Goal: Task Accomplishment & Management: Manage account settings

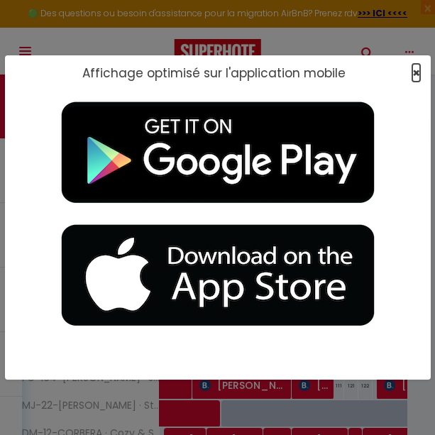
click at [413, 69] on span "×" at bounding box center [416, 73] width 8 height 18
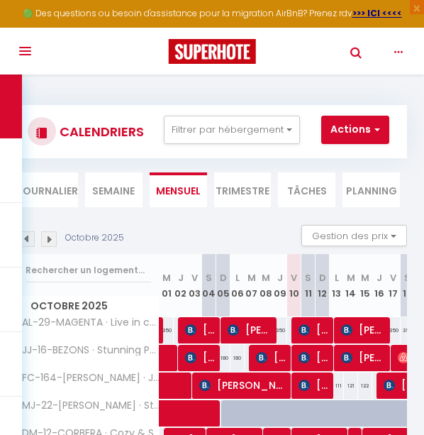
click at [26, 46] on button "Toggle navigation" at bounding box center [24, 51] width 30 height 47
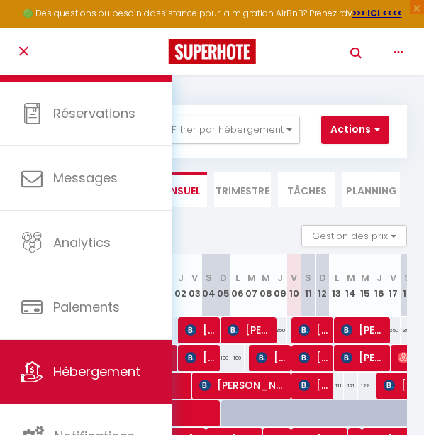
scroll to position [63, 0]
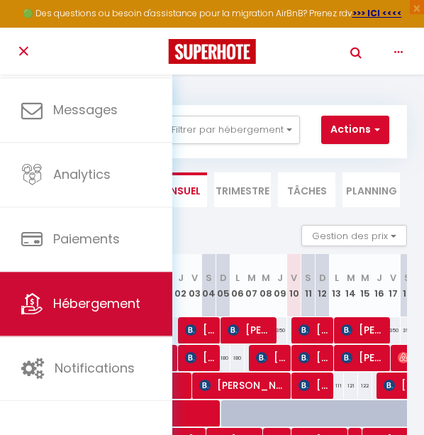
click at [90, 311] on span "Hébergement" at bounding box center [96, 304] width 87 height 18
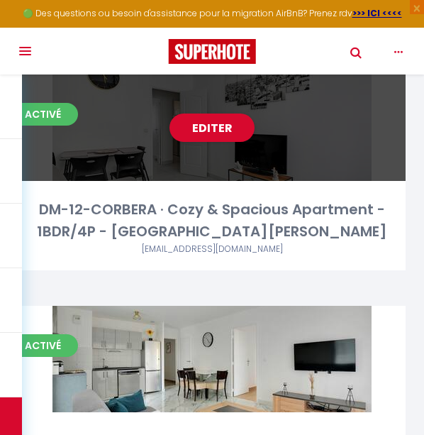
scroll to position [1135, 0]
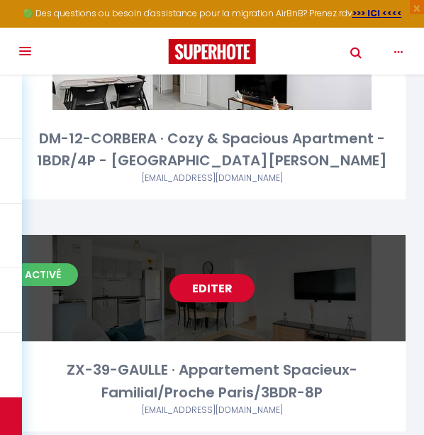
click at [228, 256] on div "Editer" at bounding box center [211, 288] width 387 height 106
select select "3"
select select "2"
select select "1"
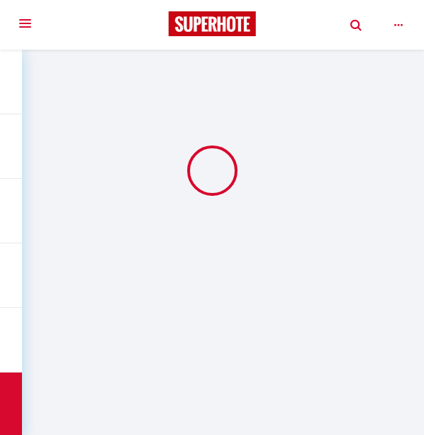
select select
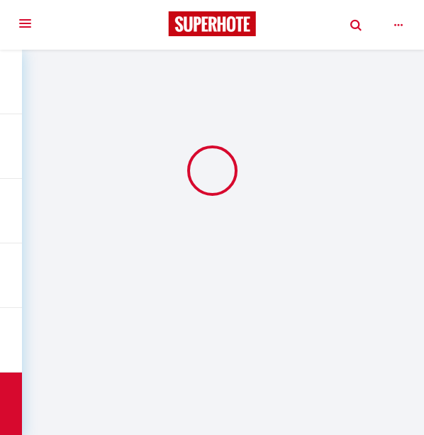
checkbox input "false"
select select
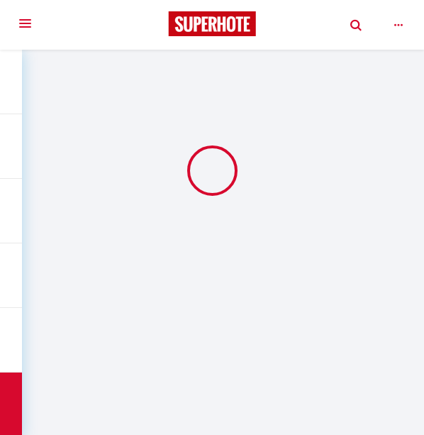
select select
select select "1"
select select
select select "28"
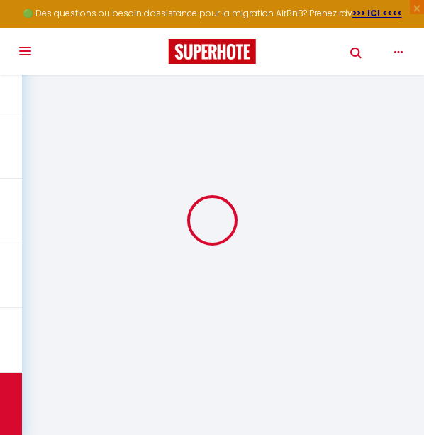
select select
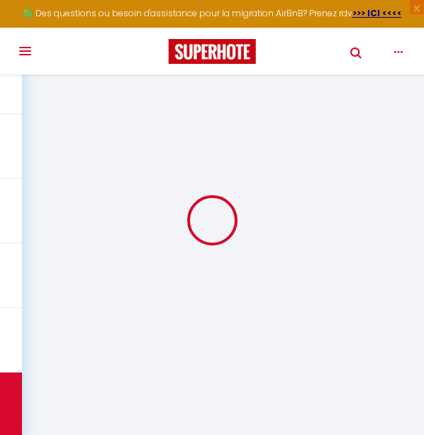
select select
checkbox input "false"
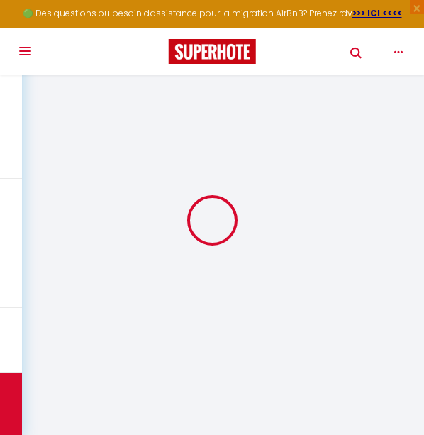
select select
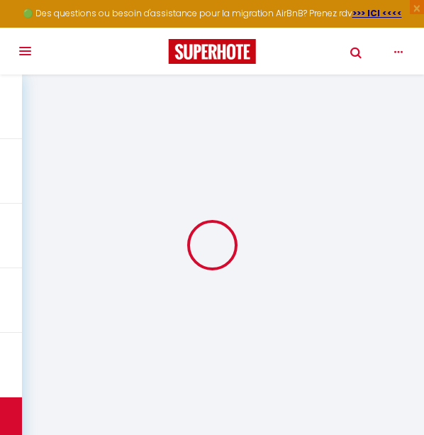
select select
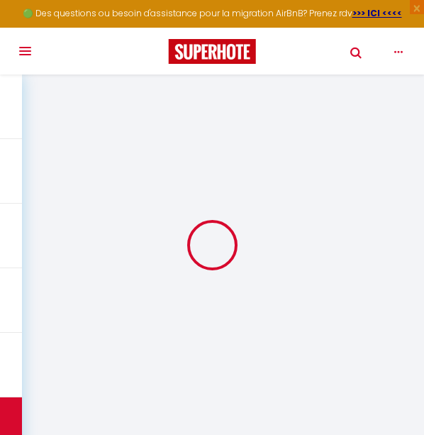
select select
checkbox input "false"
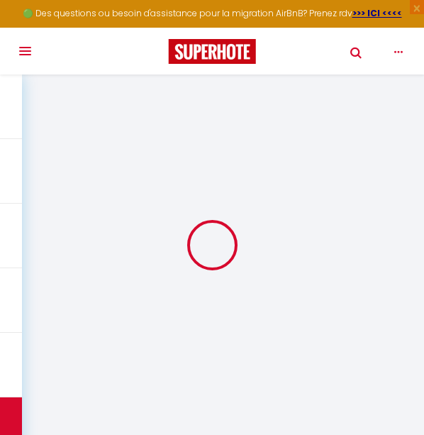
select select
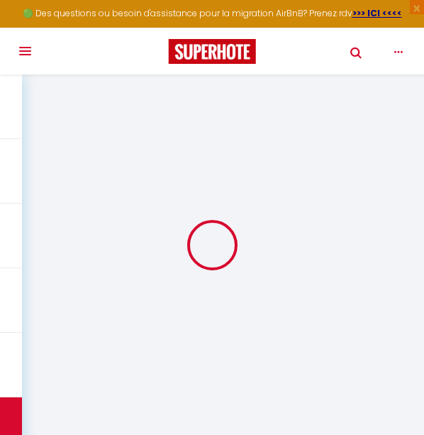
select select
checkbox input "false"
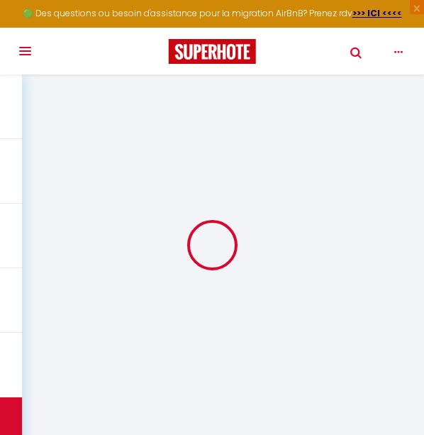
checkbox input "false"
select select
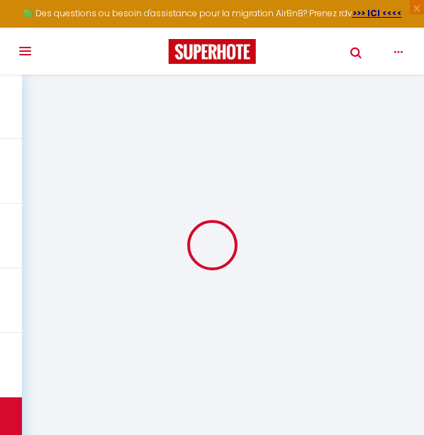
select select
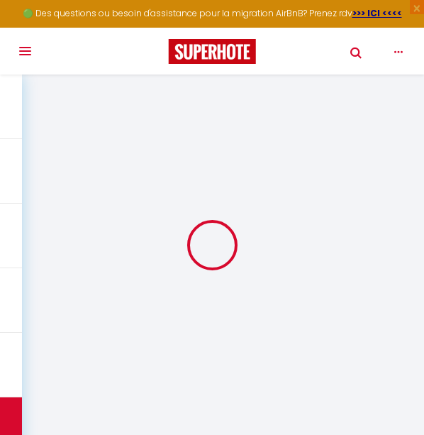
checkbox input "false"
select select
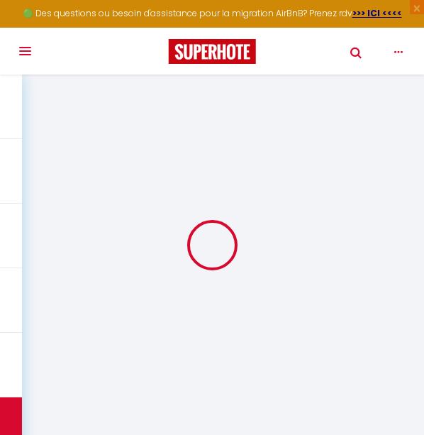
select select
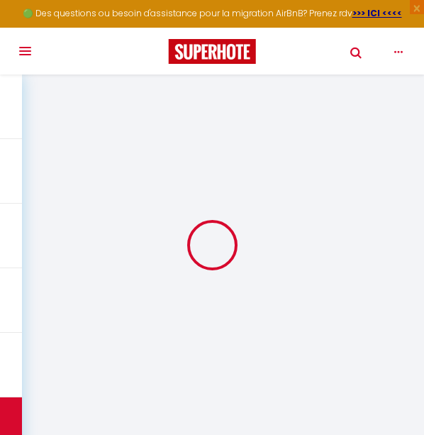
select select
checkbox input "false"
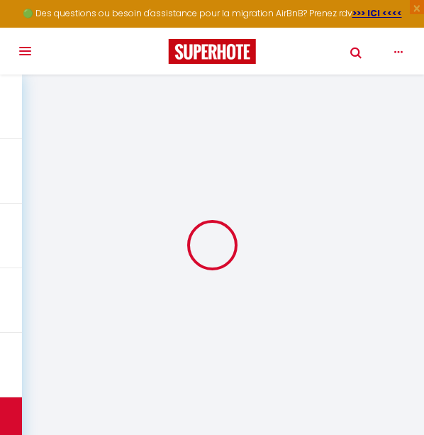
checkbox input "false"
select select
type input "ZX-39-GAULLE · Appartement Spacieux-Familial/Proche Paris/3BDR-8P"
select select "8"
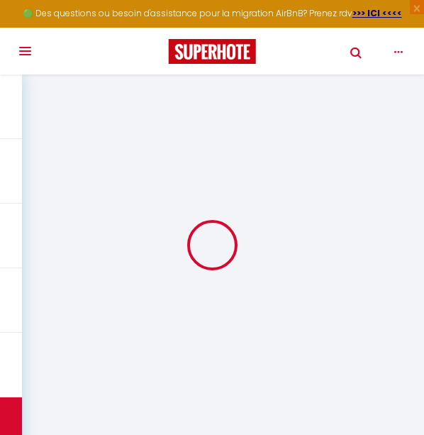
select select "3"
select select "2"
type input "200"
type input "135"
select select
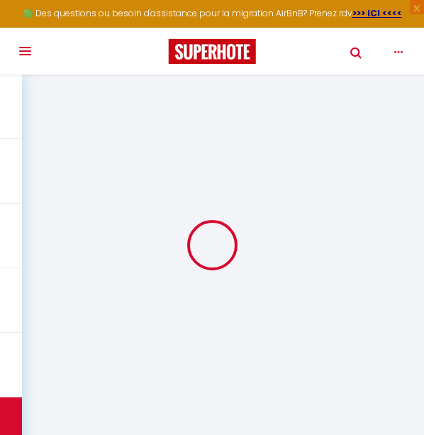
select select
type input "[STREET_ADDRESS][PERSON_NAME]"
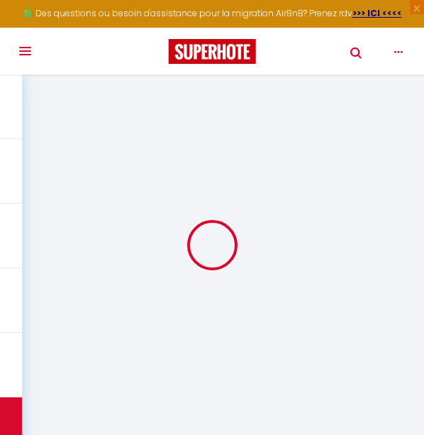
type input "93170"
type input "Bagnolet"
type input "[EMAIL_ADDRESS][DOMAIN_NAME]"
select select
checkbox input "false"
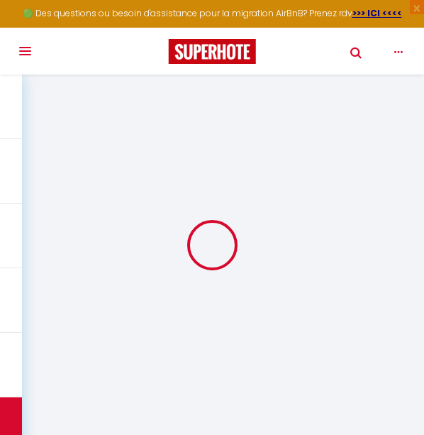
checkbox input "false"
select select
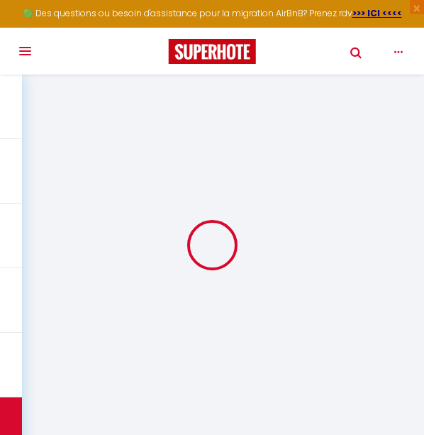
type input "0"
select select
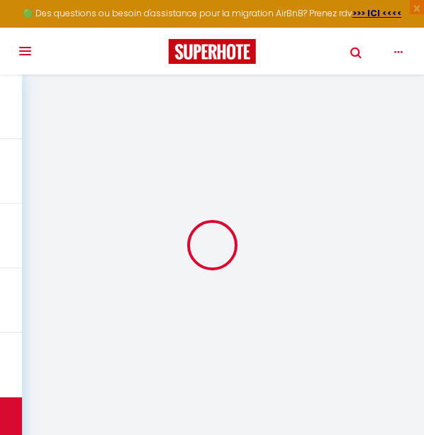
select select
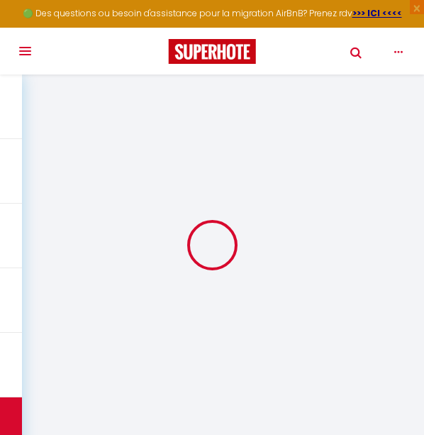
checkbox input "false"
select select
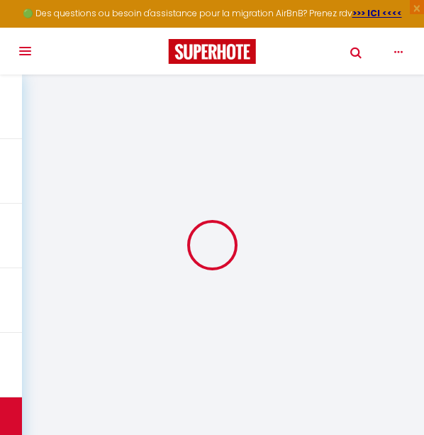
select select
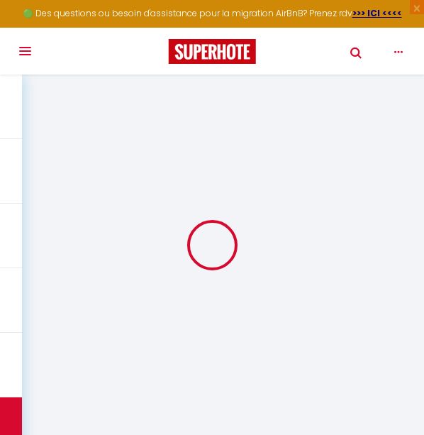
checkbox input "false"
select select "15:00"
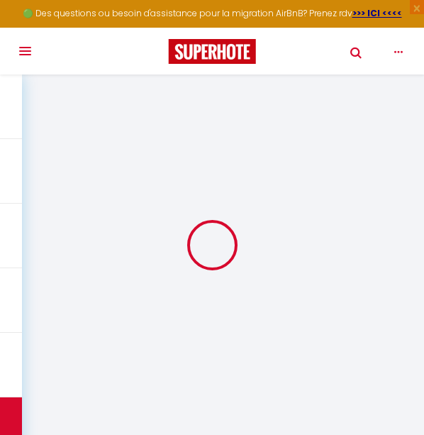
select select "23:45"
select select "11:00"
select select "30"
select select "120"
select select
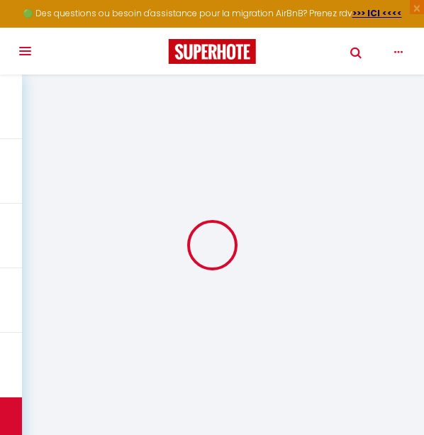
checkbox input "false"
select select
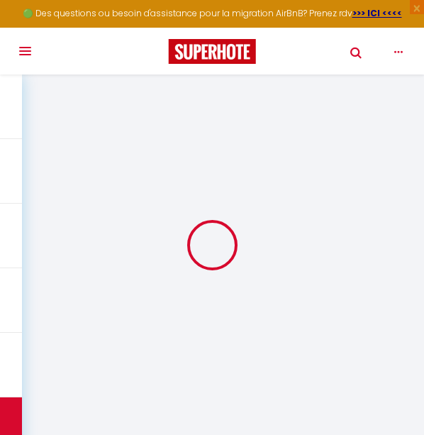
checkbox input "false"
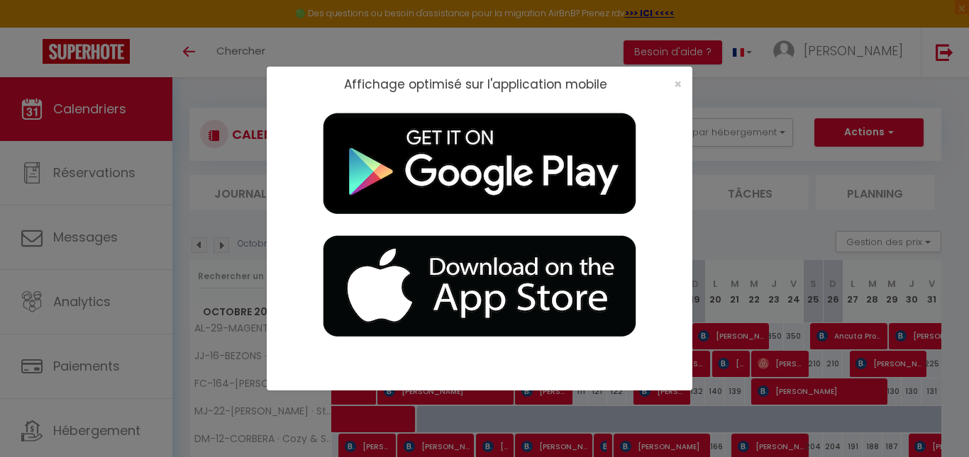
click at [434, 82] on div "×" at bounding box center [672, 84] width 35 height 14
click at [434, 83] on span "×" at bounding box center [678, 84] width 8 height 18
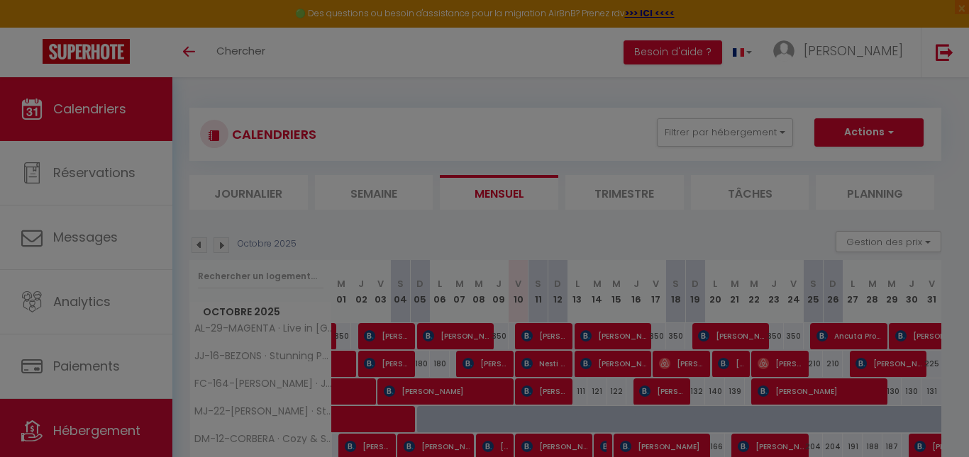
click at [125, 412] on link "Hébergement" at bounding box center [86, 431] width 172 height 64
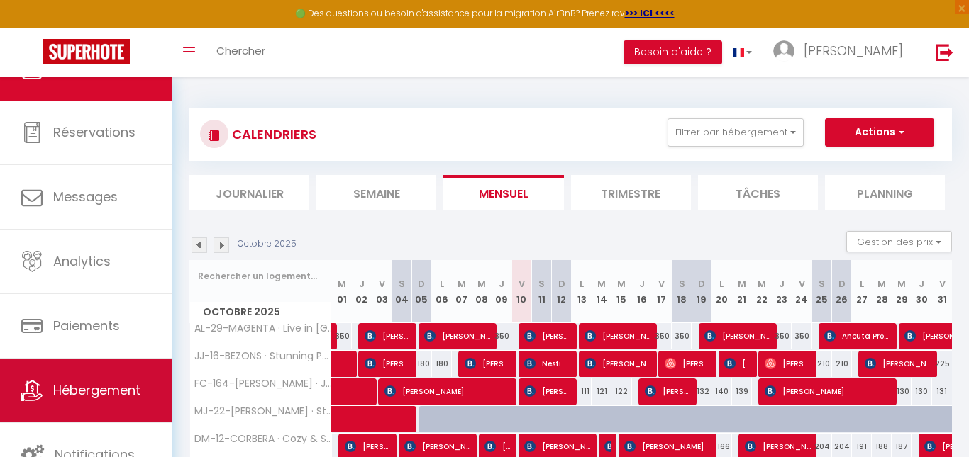
click at [125, 412] on link "Hébergement" at bounding box center [86, 391] width 172 height 64
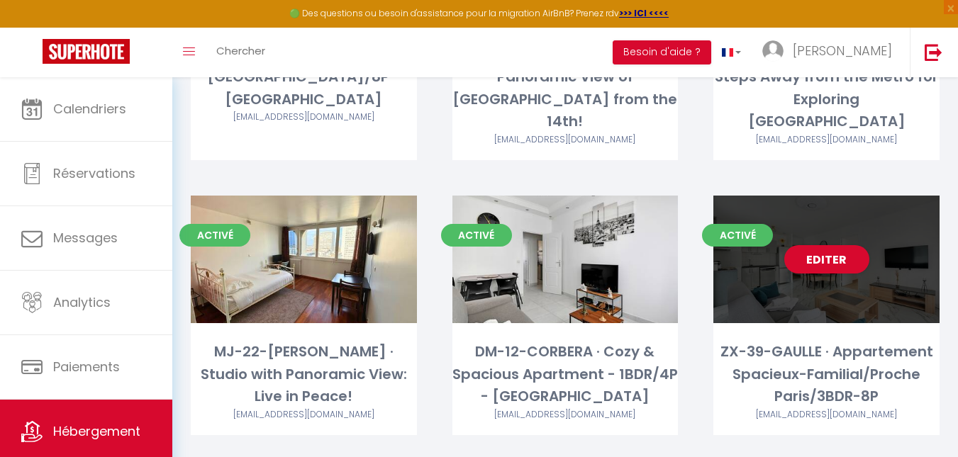
scroll to position [292, 0]
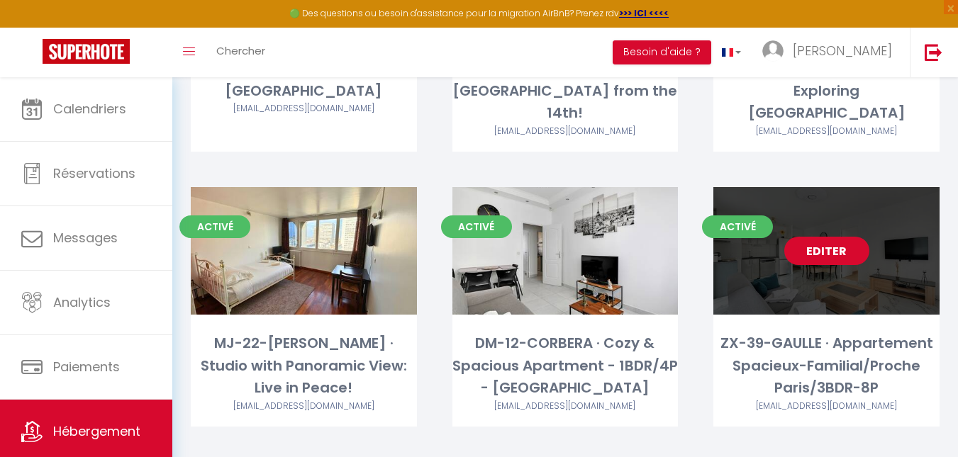
click at [434, 237] on link "Editer" at bounding box center [826, 251] width 85 height 28
select select "3"
select select "2"
select select "1"
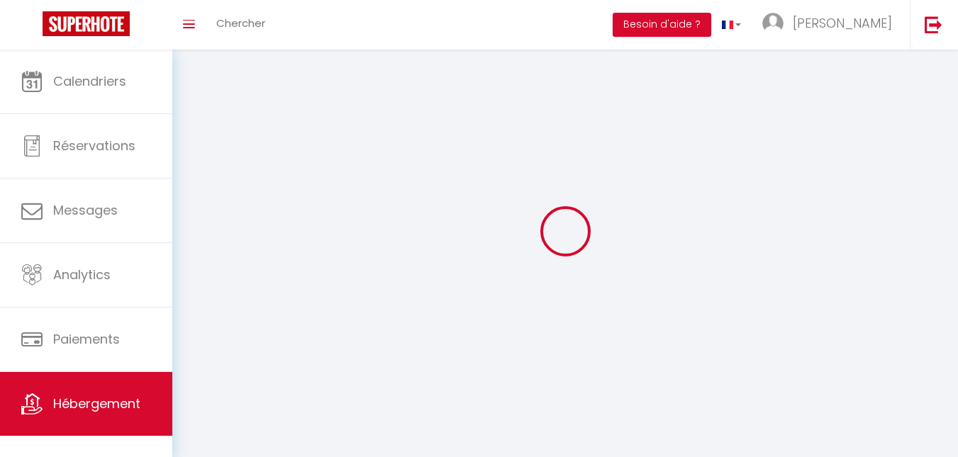
select select
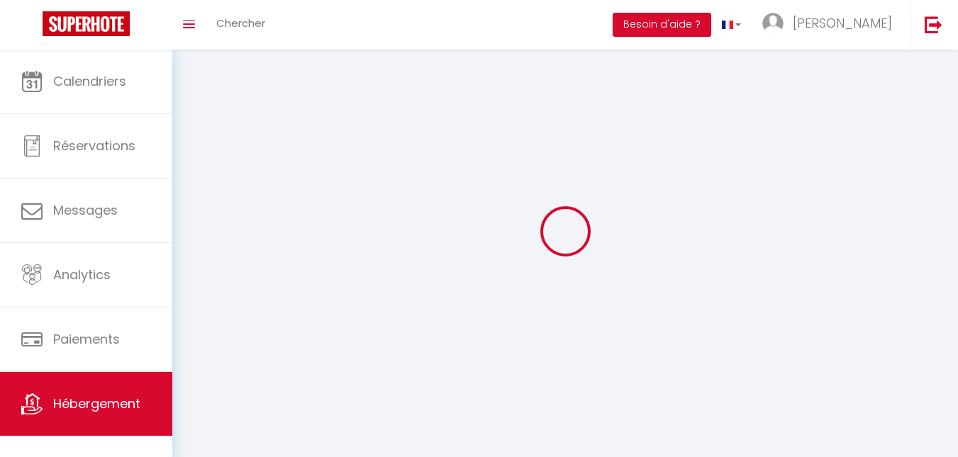
checkbox input "false"
select select
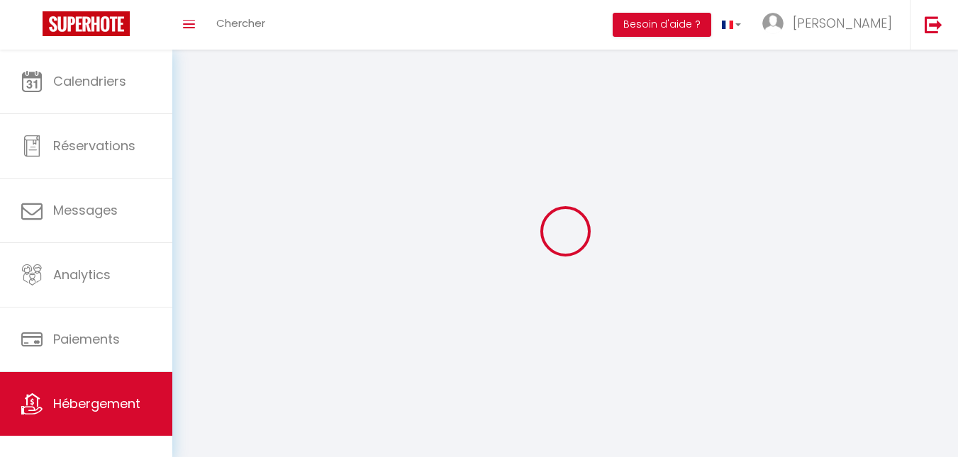
select select
select select "1"
select select
select select "28"
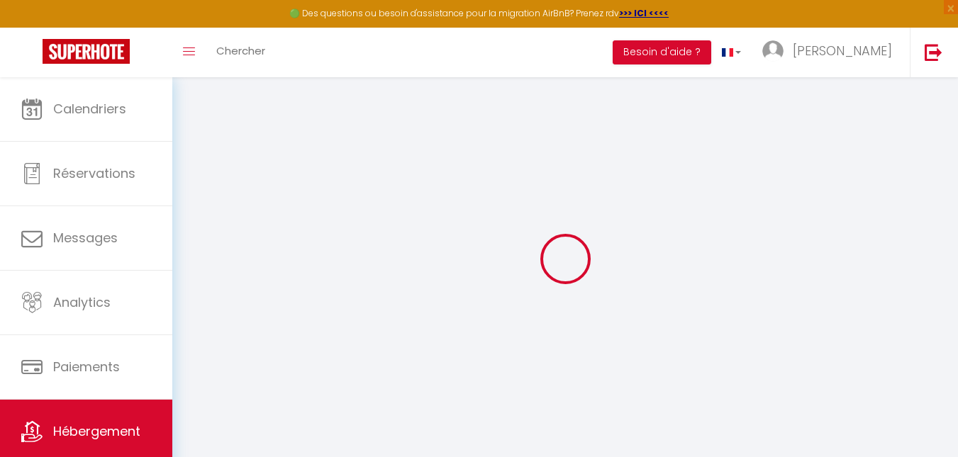
select select
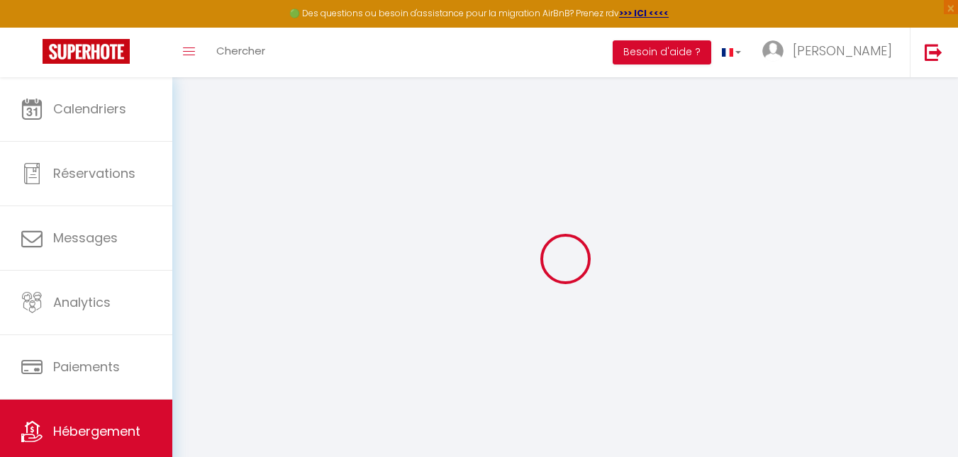
select select
checkbox input "false"
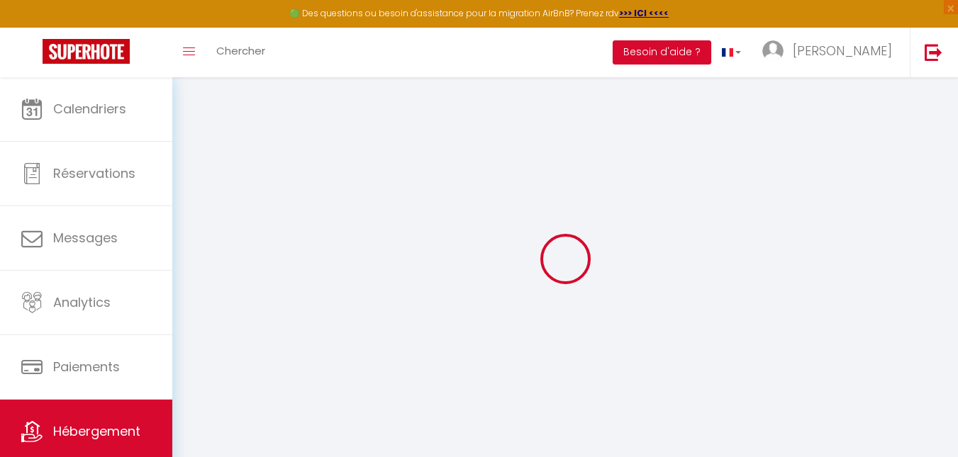
select select
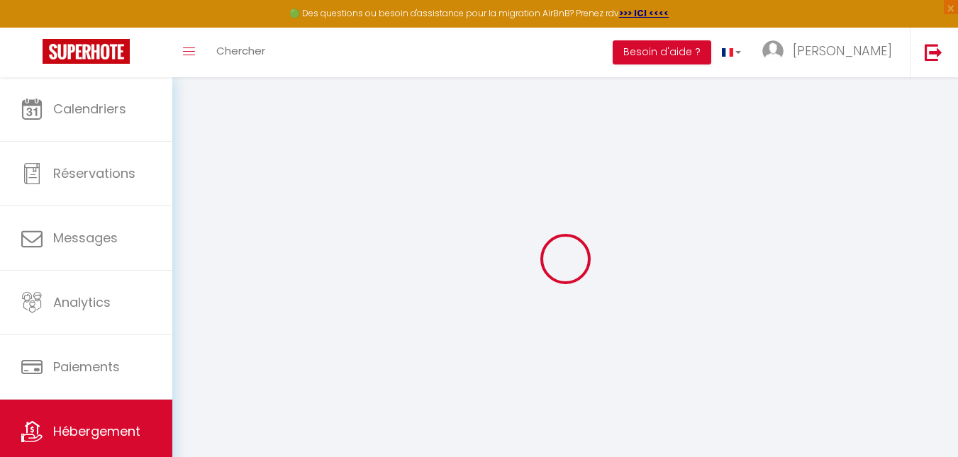
select select
checkbox input "false"
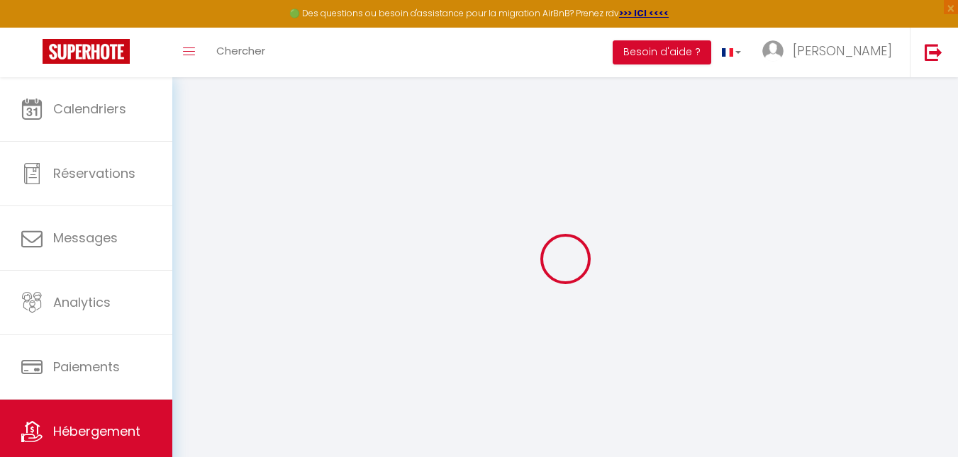
checkbox input "false"
select select
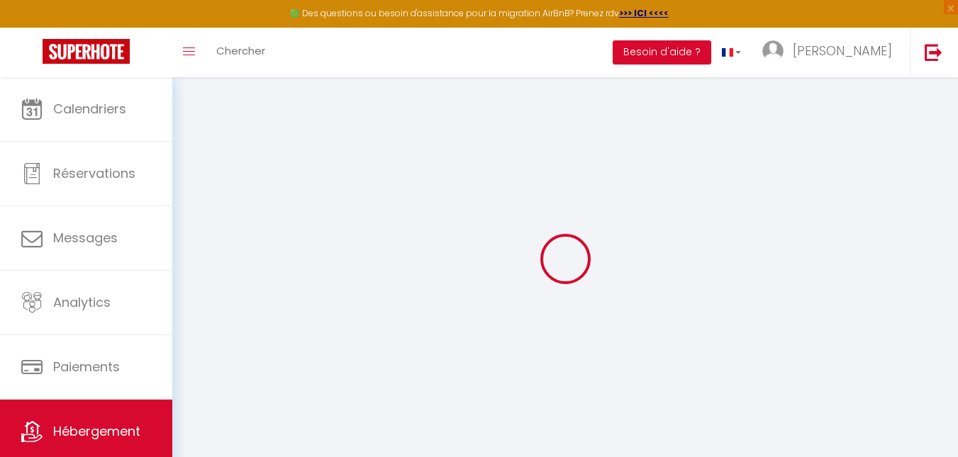
select select
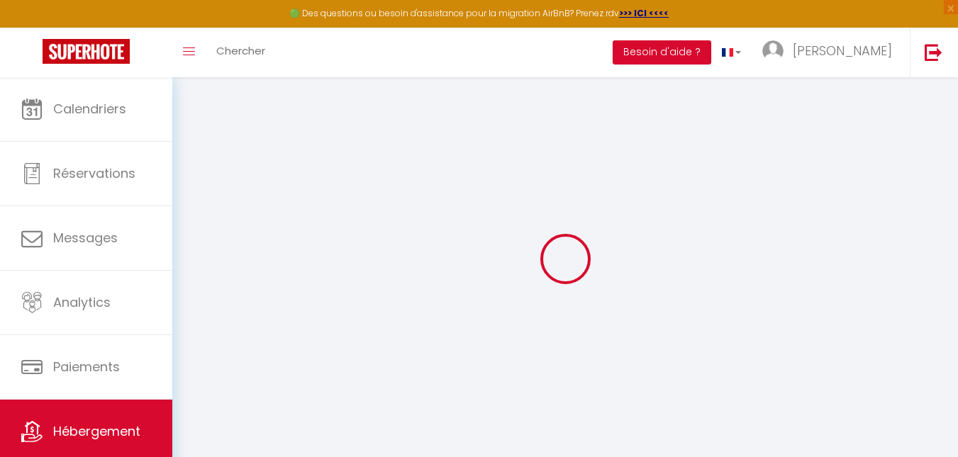
checkbox input "false"
select select
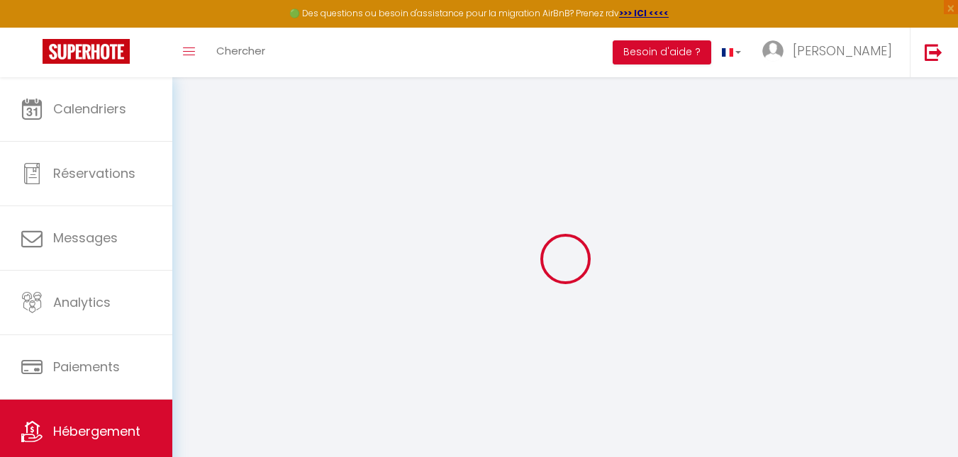
select select
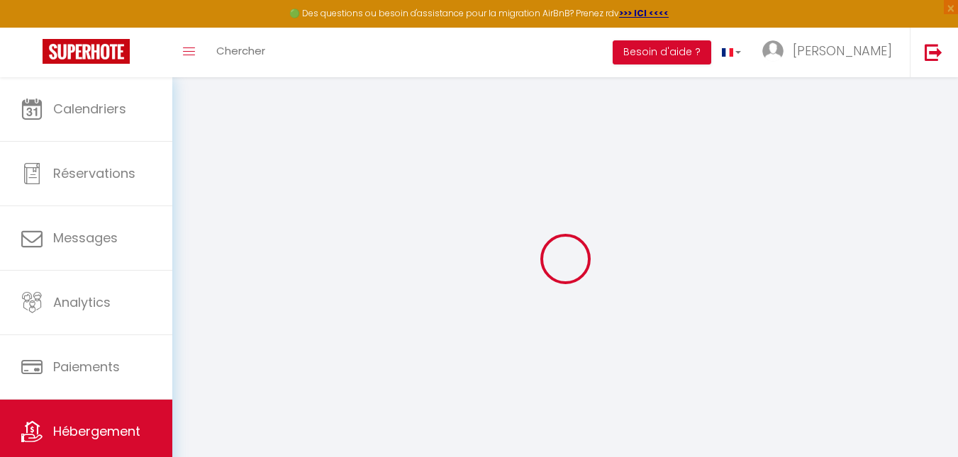
select select
checkbox input "false"
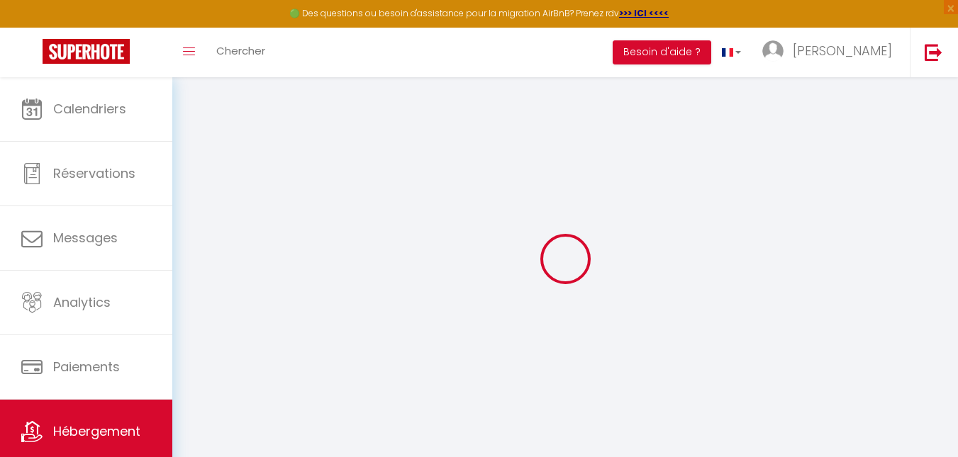
checkbox input "false"
select select
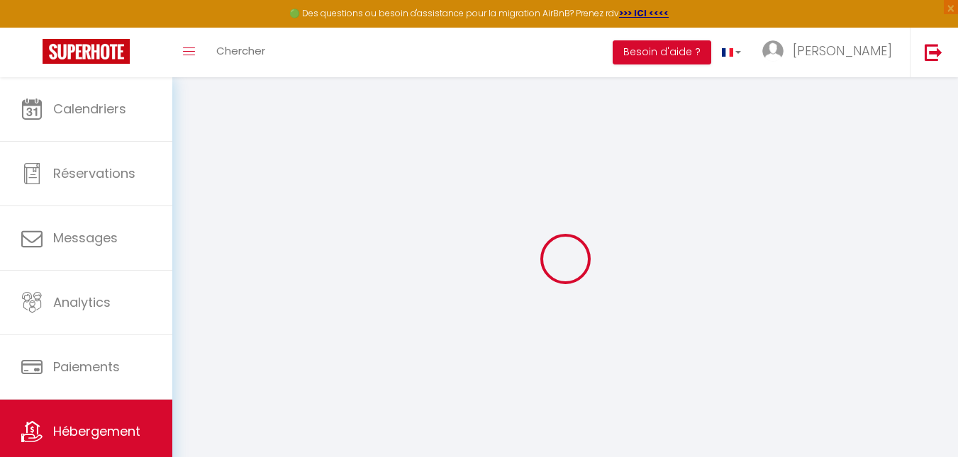
select select
checkbox input "false"
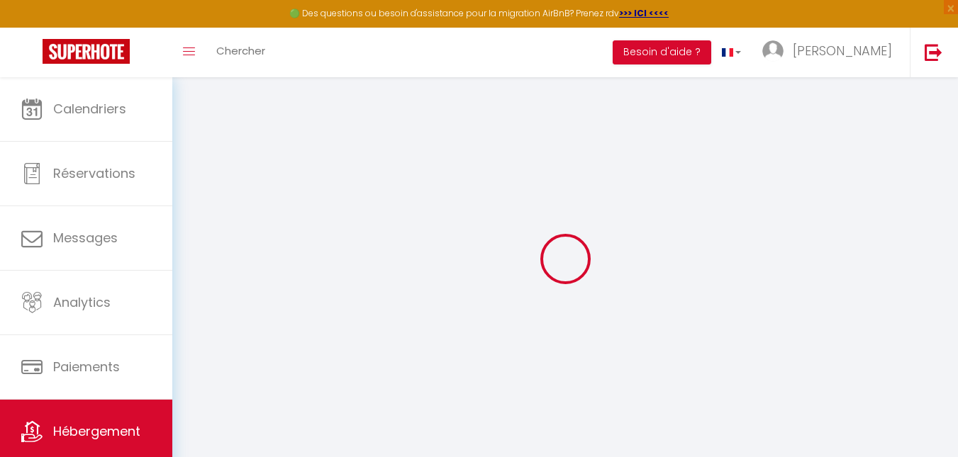
checkbox input "false"
select select
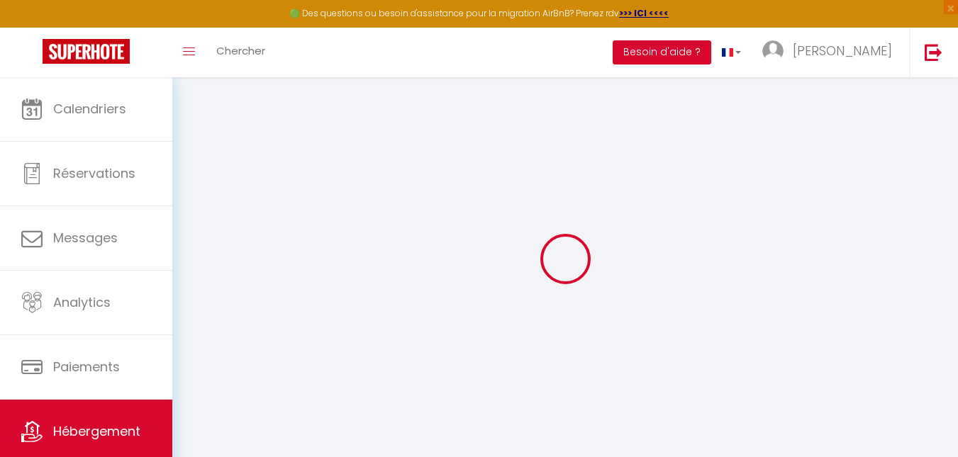
type input "ZX-39-GAULLE · Appartement Spacieux-Familial/Proche Paris/3BDR-8P"
select select "8"
select select "3"
select select "2"
type input "200"
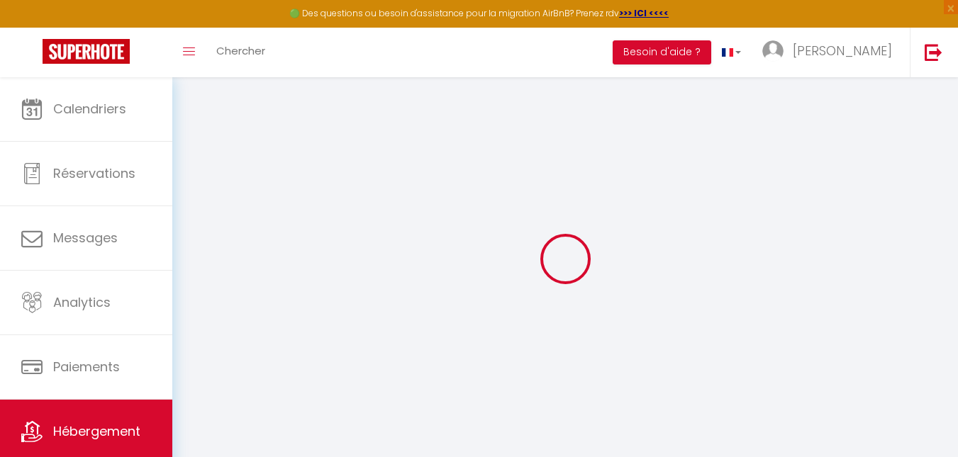
type input "135"
select select
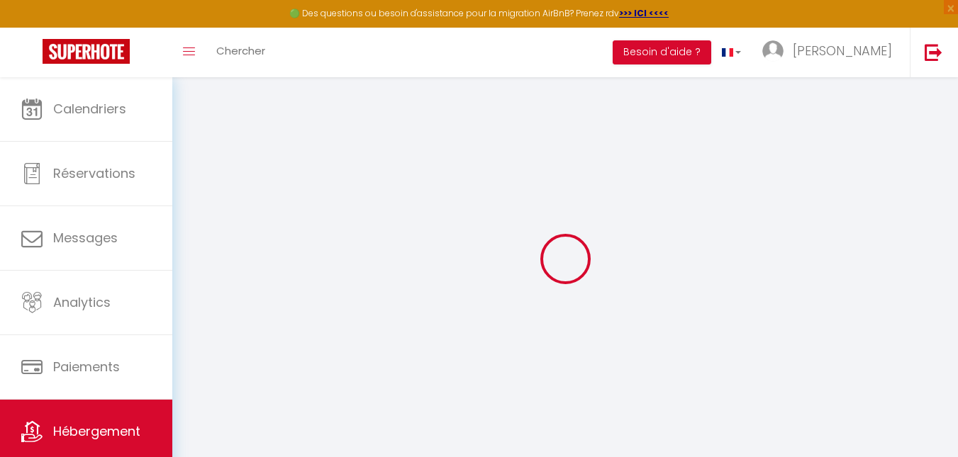
select select
type input "[STREET_ADDRESS][PERSON_NAME]"
type input "93170"
type input "Bagnolet"
type input "[EMAIL_ADDRESS][DOMAIN_NAME]"
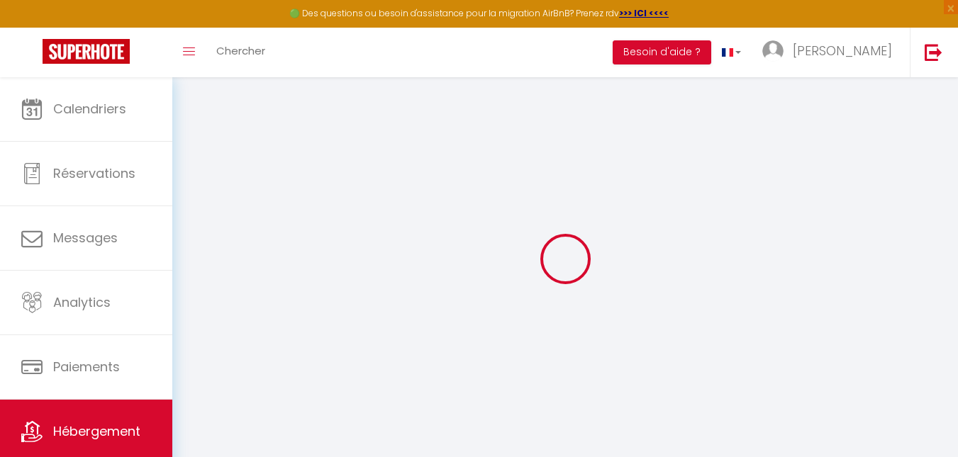
select select
checkbox input "false"
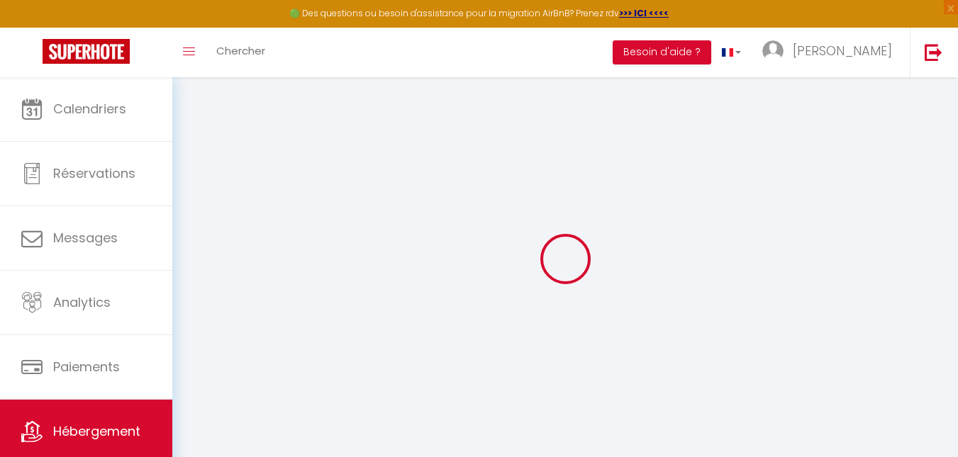
select select
type input "0"
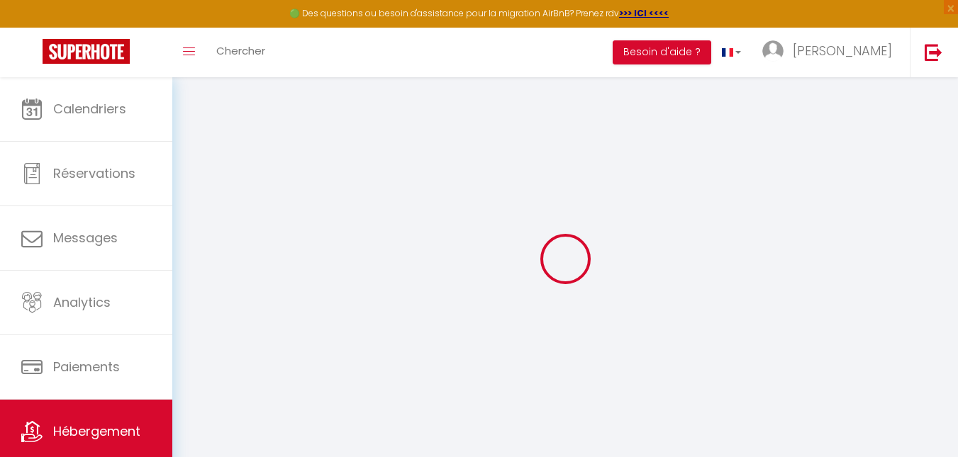
type input "0"
select select
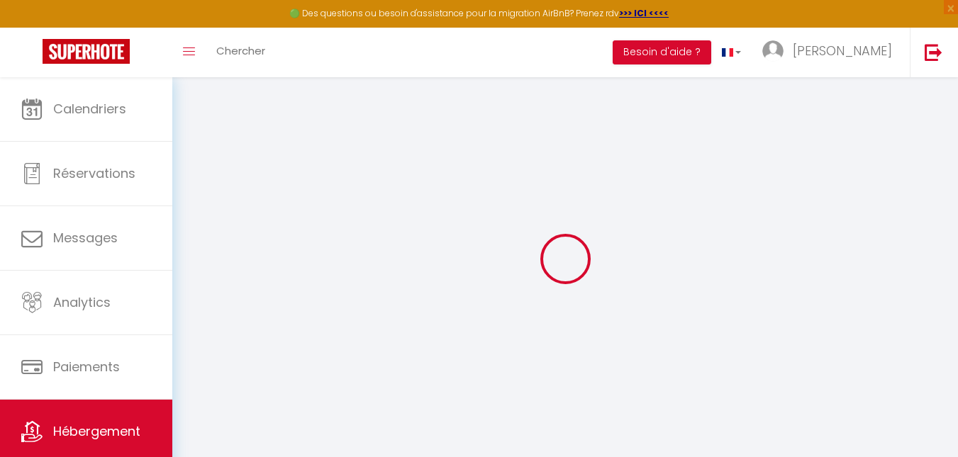
select select
checkbox input "false"
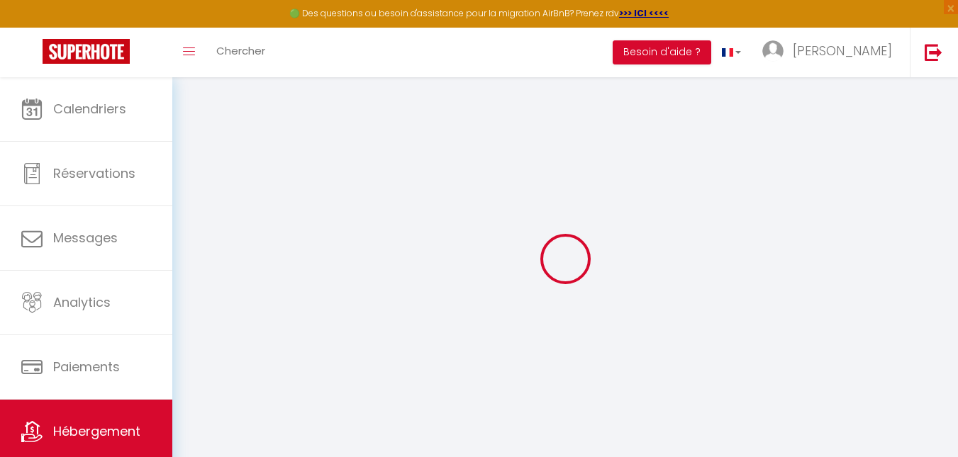
checkbox input "false"
select select
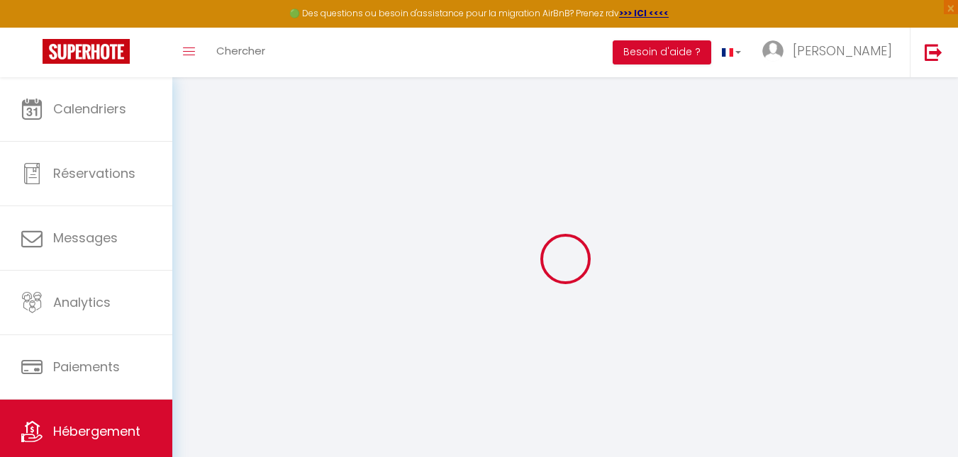
select select
checkbox input "false"
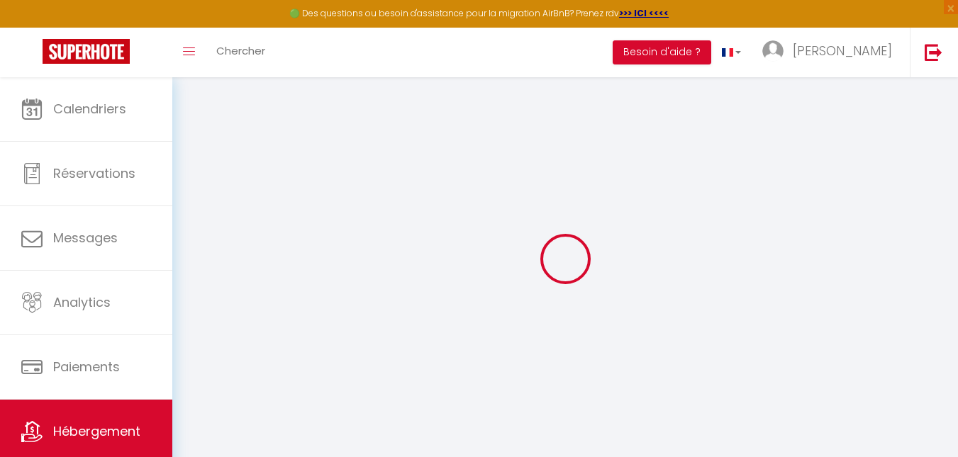
checkbox input "false"
select select
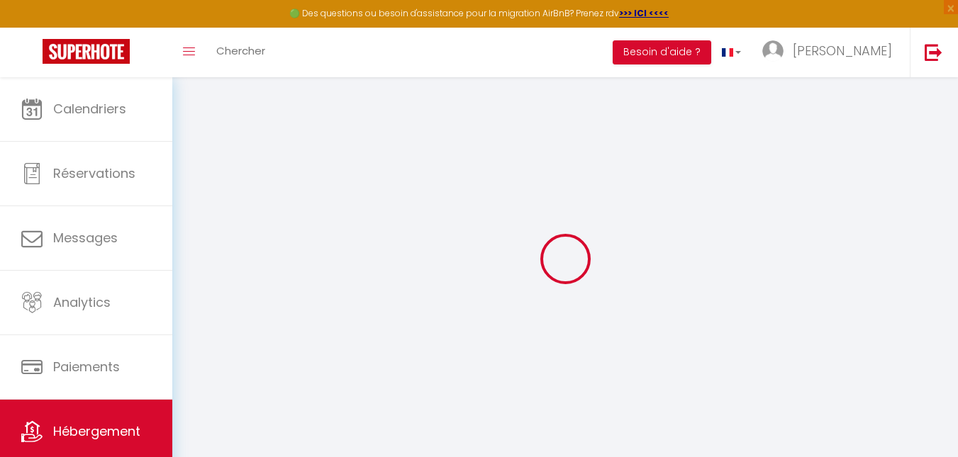
select select
checkbox input "false"
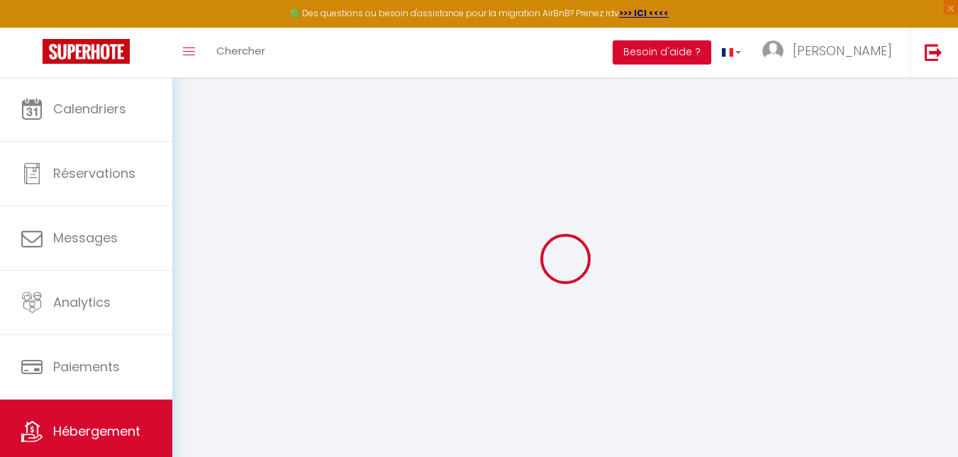
checkbox input "false"
select select
checkbox input "false"
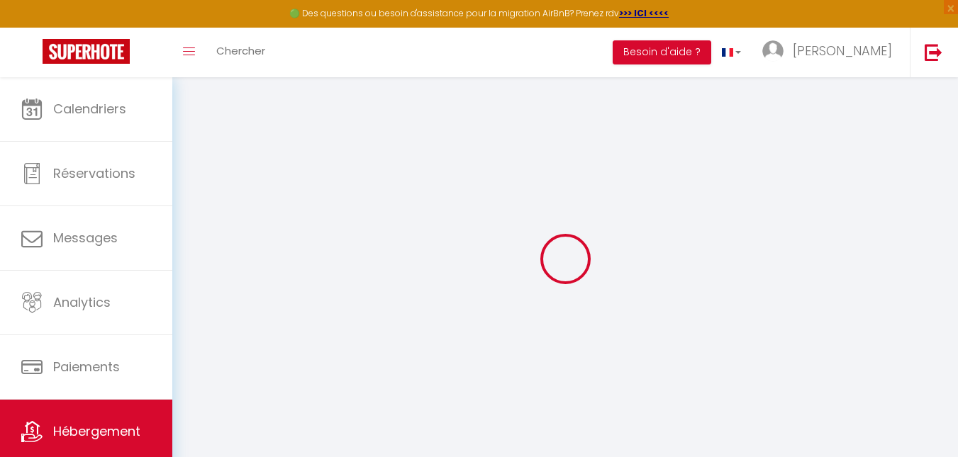
checkbox input "false"
select select "15:00"
select select "23:45"
select select "11:00"
select select "30"
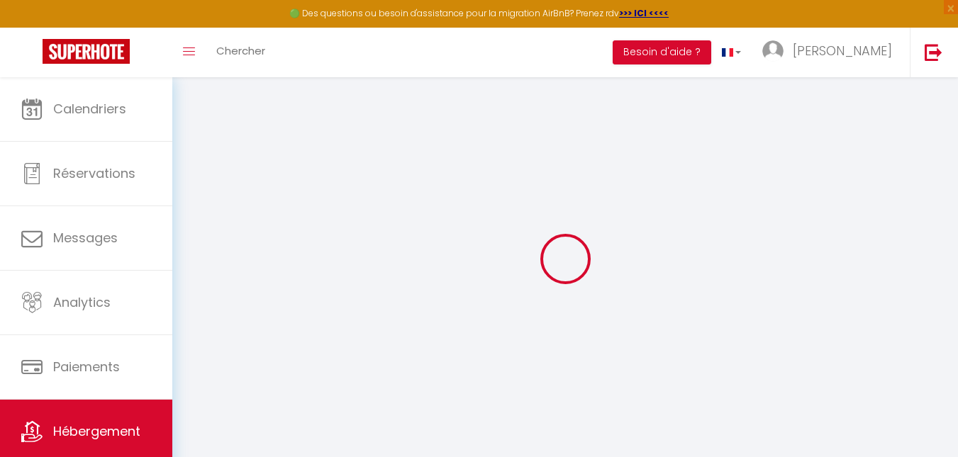
select select "120"
select select
checkbox input "false"
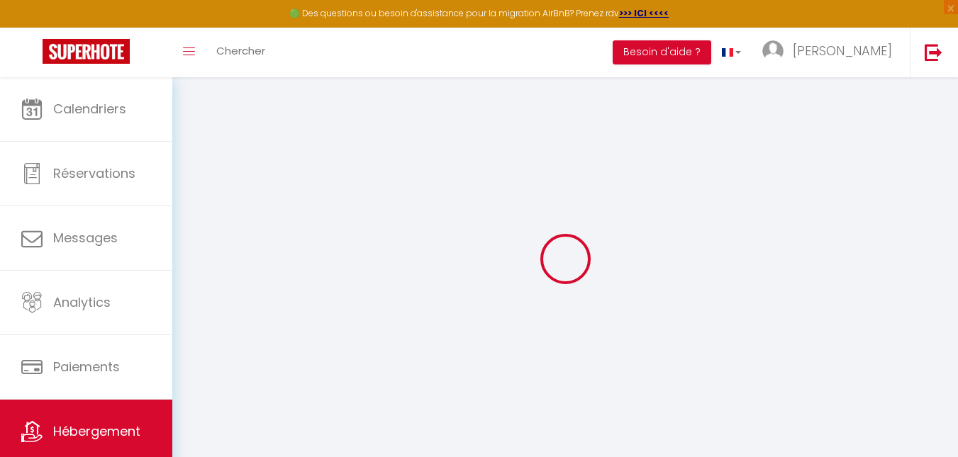
checkbox input "false"
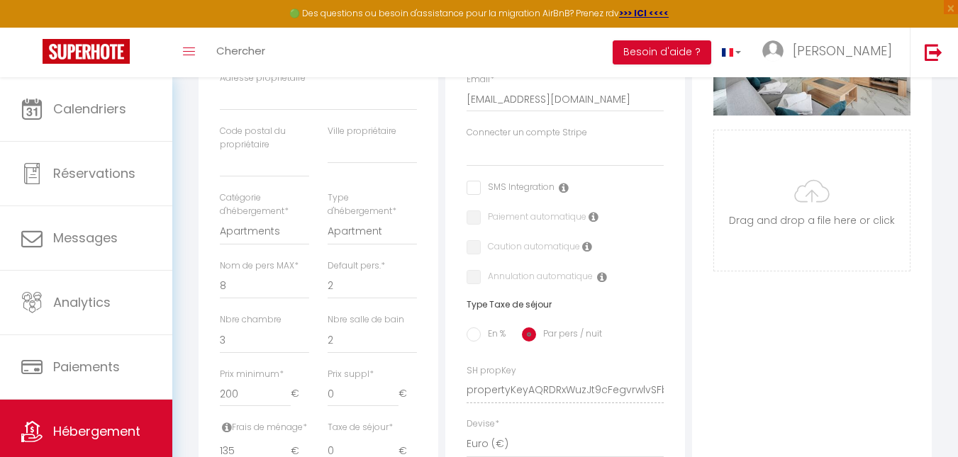
scroll to position [71, 0]
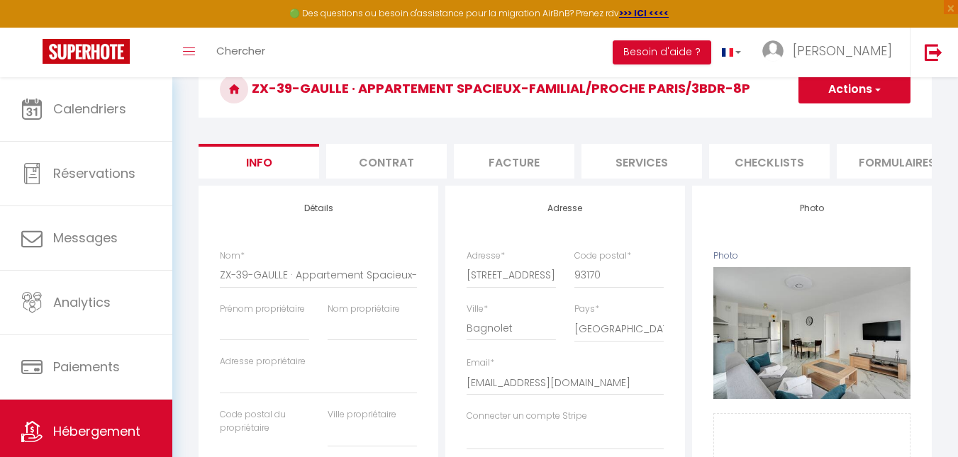
click at [434, 160] on li "Checklists" at bounding box center [769, 161] width 121 height 35
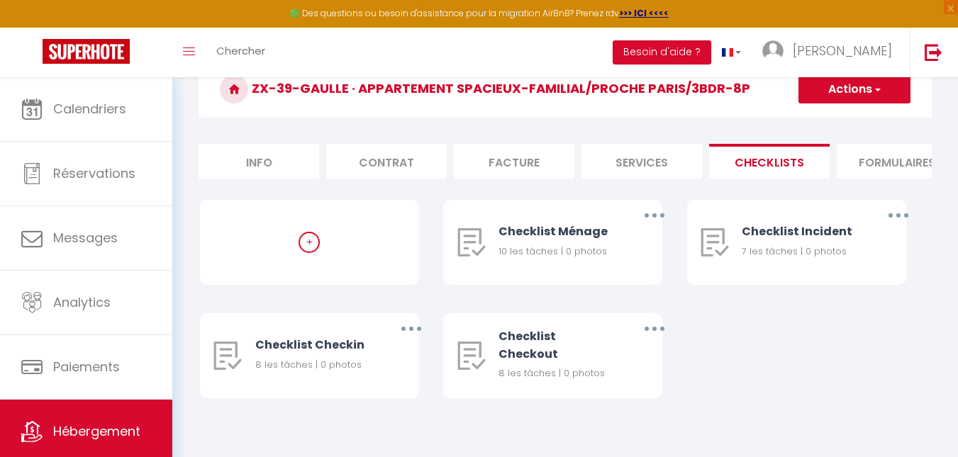
click at [434, 159] on li "Services" at bounding box center [641, 161] width 121 height 35
select select
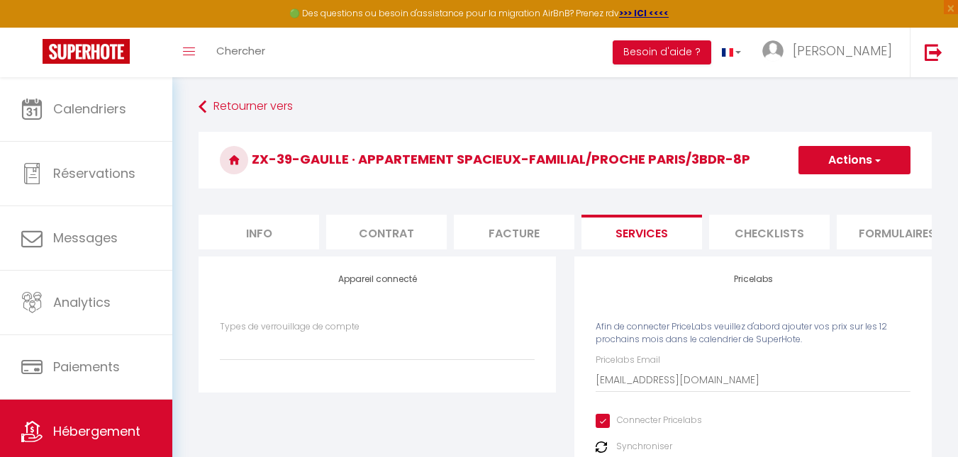
click at [434, 226] on li "Formulaires" at bounding box center [897, 232] width 121 height 35
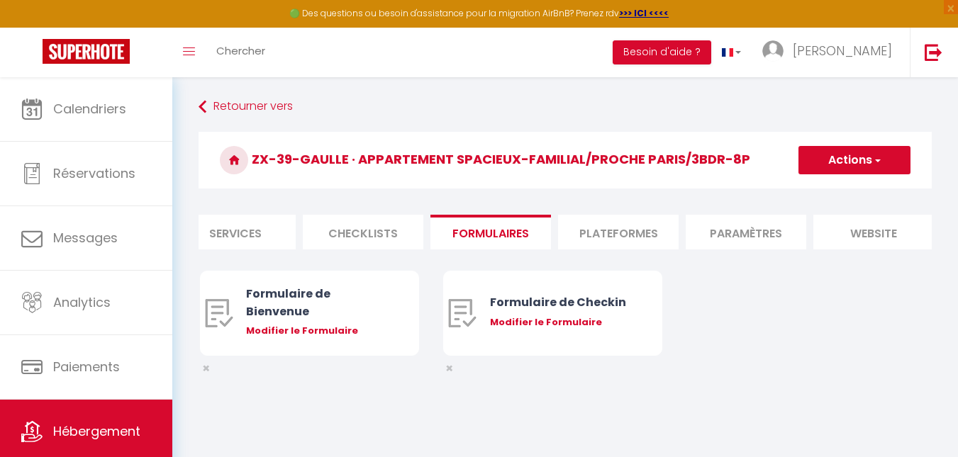
scroll to position [0, 460]
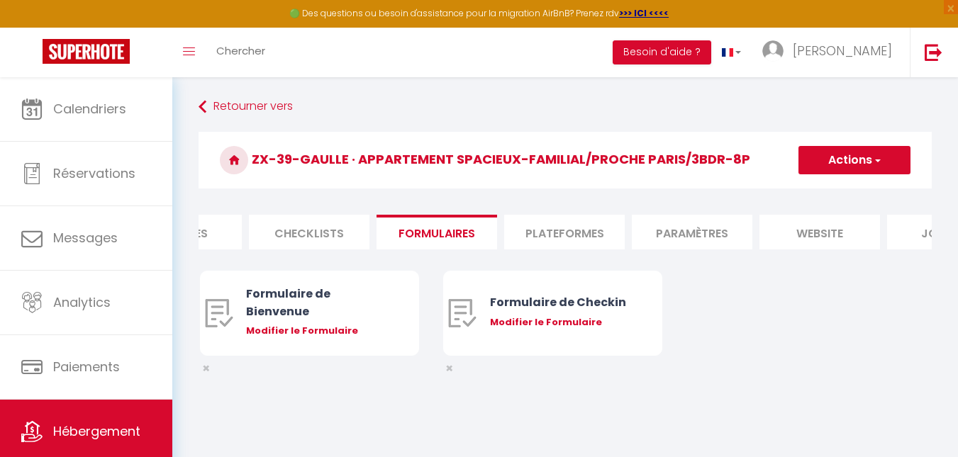
click at [434, 230] on li "Paramètres" at bounding box center [692, 232] width 121 height 35
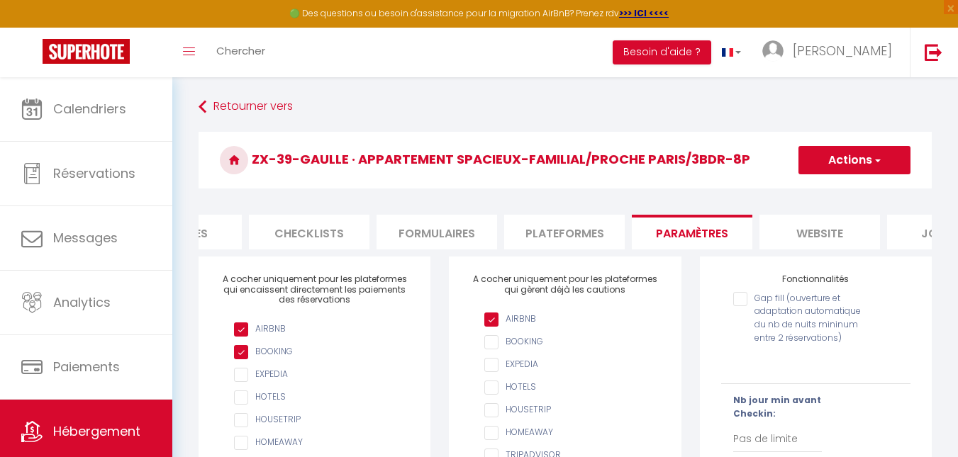
click at [434, 244] on li "website" at bounding box center [819, 232] width 121 height 35
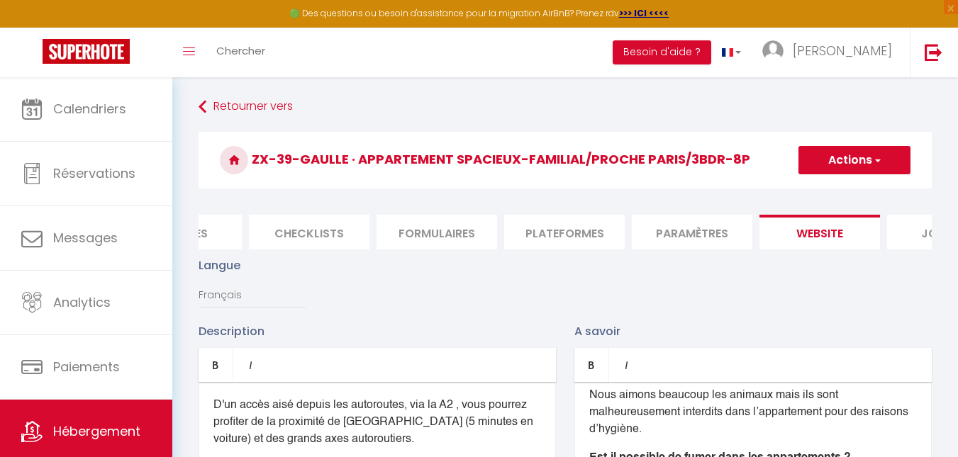
drag, startPoint x: 496, startPoint y: 223, endPoint x: 513, endPoint y: 223, distance: 17.0
click at [434, 223] on ul "Info Contrat Facture Services Checklists Formulaires Plateformes Paramètres web…" at bounding box center [565, 232] width 733 height 35
click at [434, 225] on li "Plateformes" at bounding box center [564, 232] width 121 height 35
select select
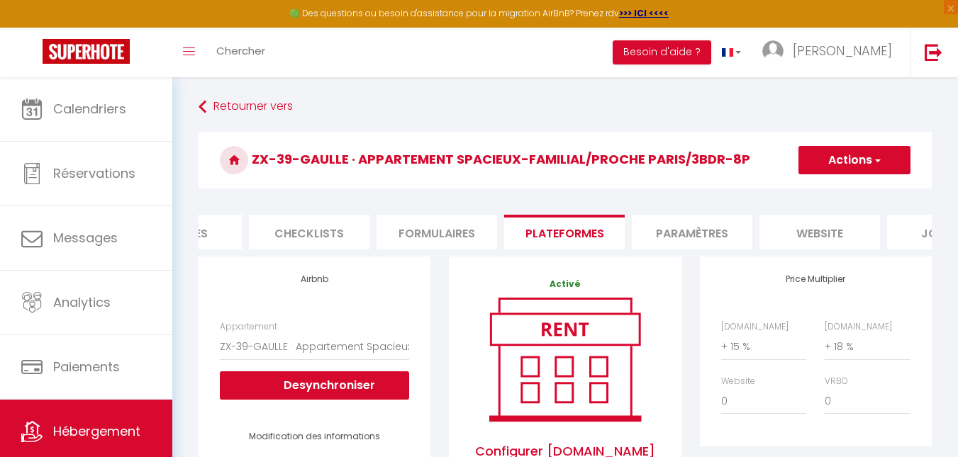
scroll to position [142, 0]
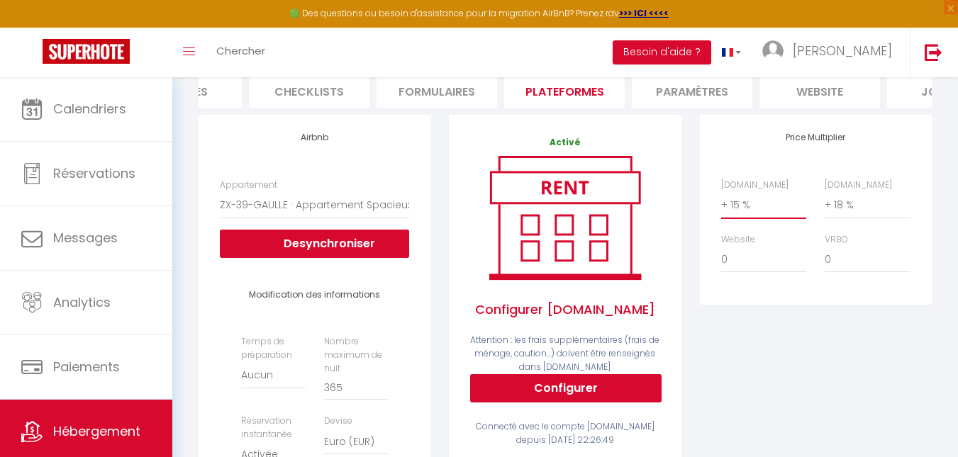
click at [434, 212] on select "0 + 1 % + 2 % + 3 % + 4 % + 5 % + 6 % + 7 % + 8 % + 9 %" at bounding box center [763, 204] width 85 height 27
select select "+ 20 %"
click at [434, 202] on select "0 + 1 % + 2 % + 3 % + 4 % + 5 % + 6 % + 7 % + 8 % + 9 %" at bounding box center [763, 204] width 85 height 27
select select
click at [434, 216] on select "0 + 1 % + 2 % + 3 % + 4 % + 5 % + 6 % + 7 % + 8 % + 9 %" at bounding box center [867, 204] width 85 height 27
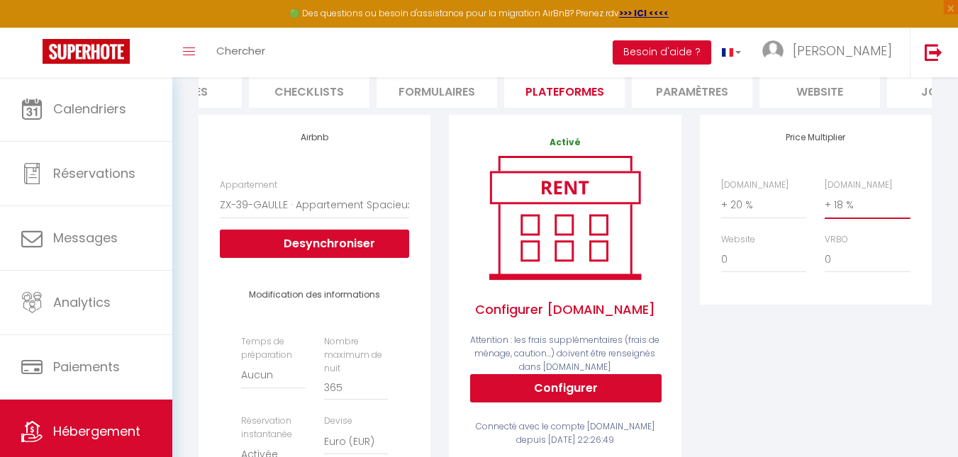
select select "+ 20 %"
click at [434, 202] on select "0 + 1 % + 2 % + 3 % + 4 % + 5 % + 6 % + 7 % + 8 % + 9 %" at bounding box center [867, 204] width 85 height 27
select select
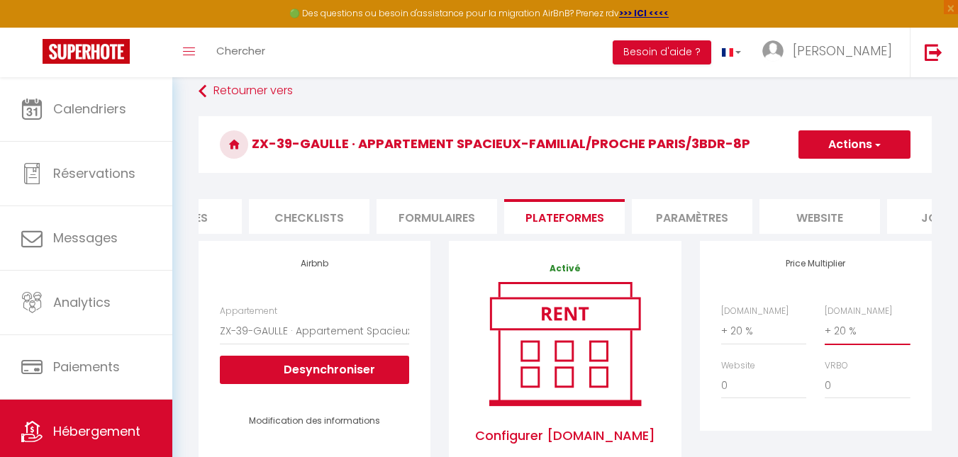
scroll to position [0, 543]
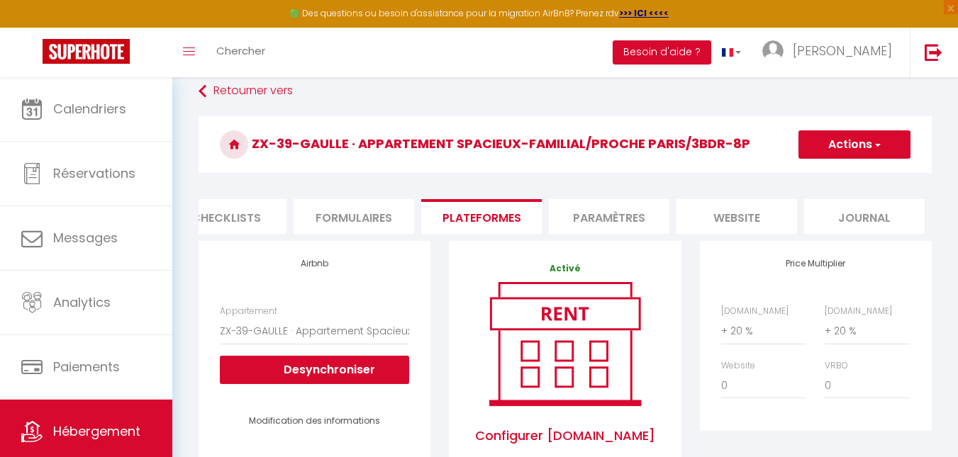
click at [434, 145] on span "button" at bounding box center [876, 145] width 9 height 14
click at [434, 172] on link "Enregistrer" at bounding box center [854, 176] width 112 height 18
select select "EUR"
select select
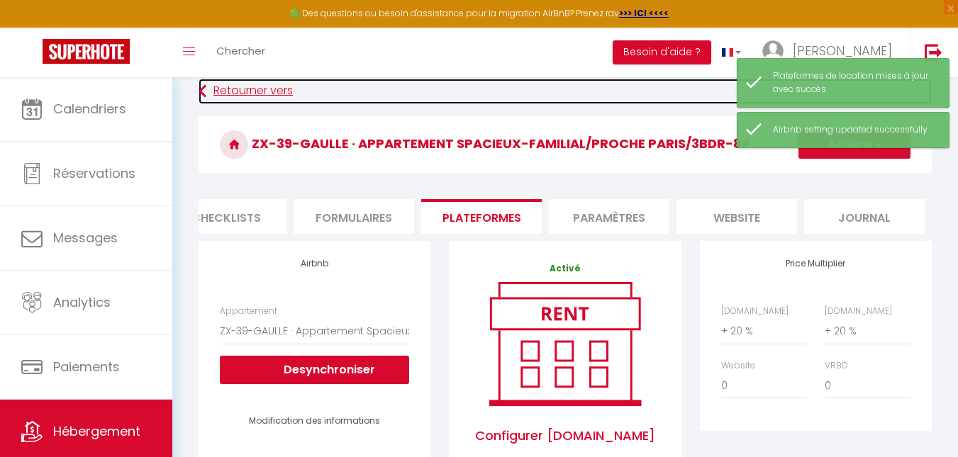
click at [223, 97] on link "Retourner vers" at bounding box center [565, 92] width 733 height 26
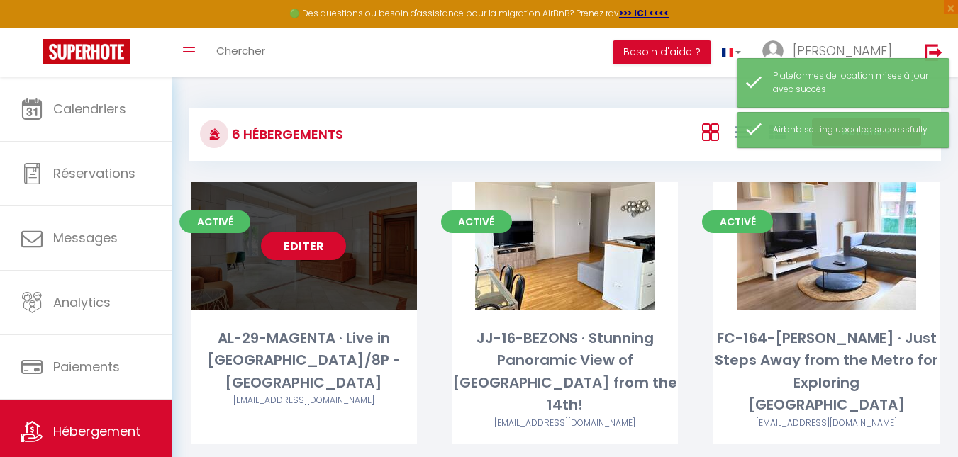
click at [342, 277] on div "Editer" at bounding box center [304, 246] width 226 height 128
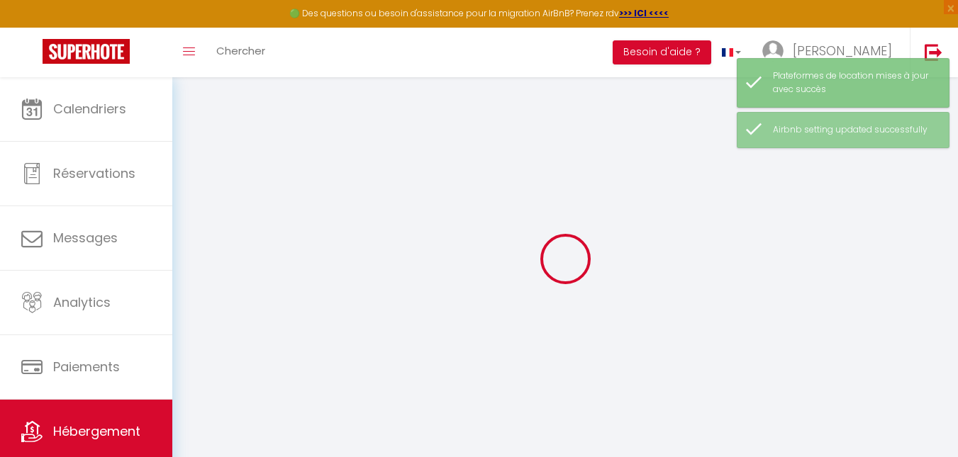
select select "+ 15 %"
select select "+ 18 %"
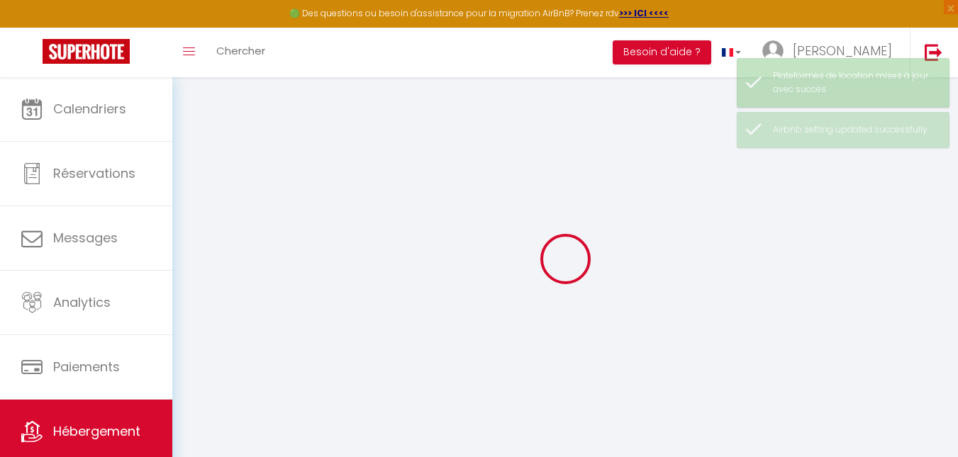
checkbox input "false"
select select "15:00"
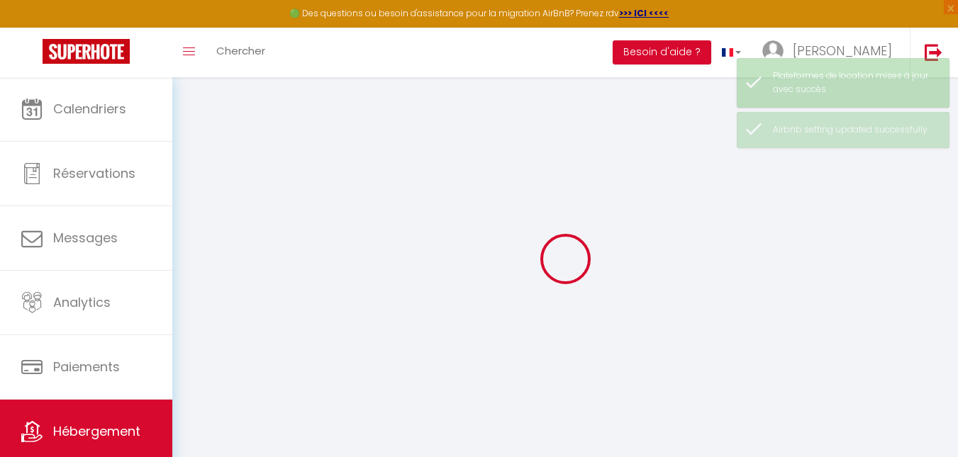
select select "23:00"
select select "11:00"
select select "30"
select select "120"
select select "18477-1153632795527795466"
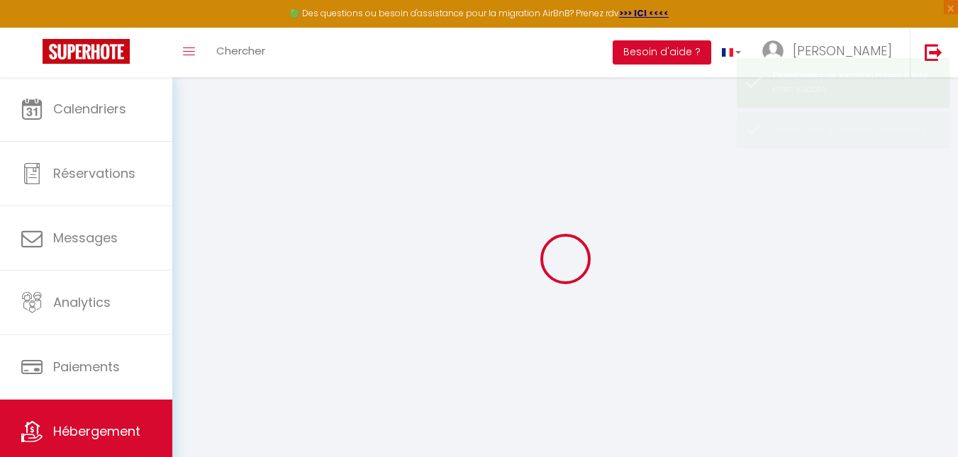
checkbox input "false"
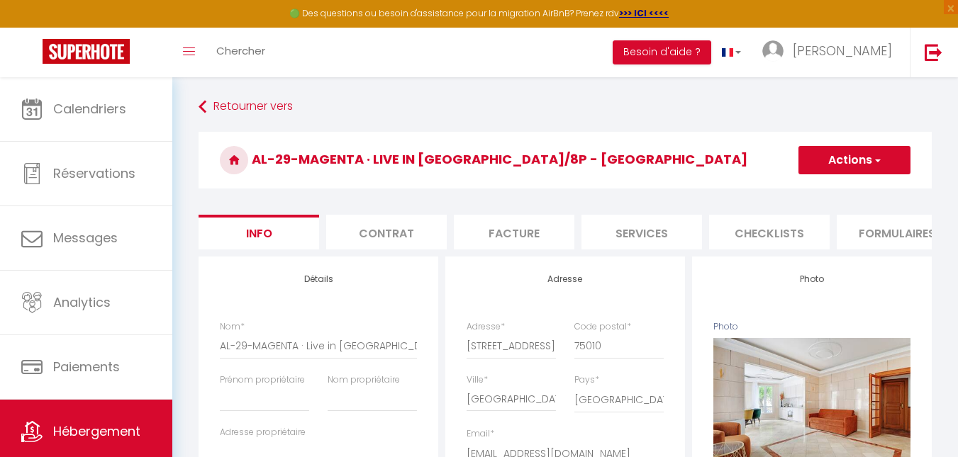
click at [434, 231] on li "Formulaires" at bounding box center [897, 232] width 121 height 35
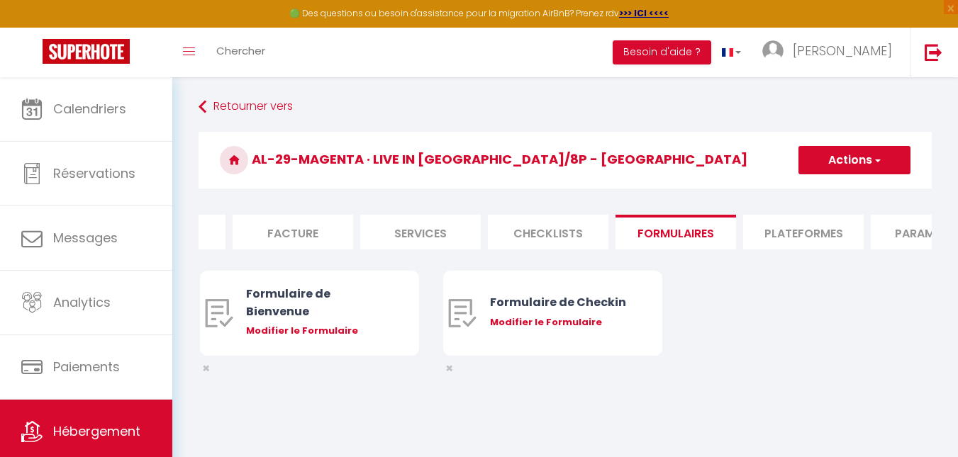
scroll to position [0, 258]
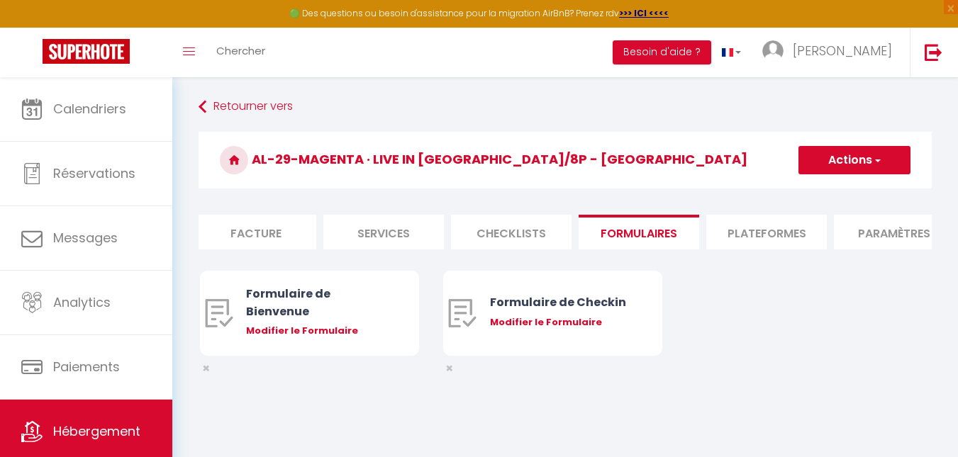
click at [434, 232] on li "Plateformes" at bounding box center [766, 232] width 121 height 35
select select
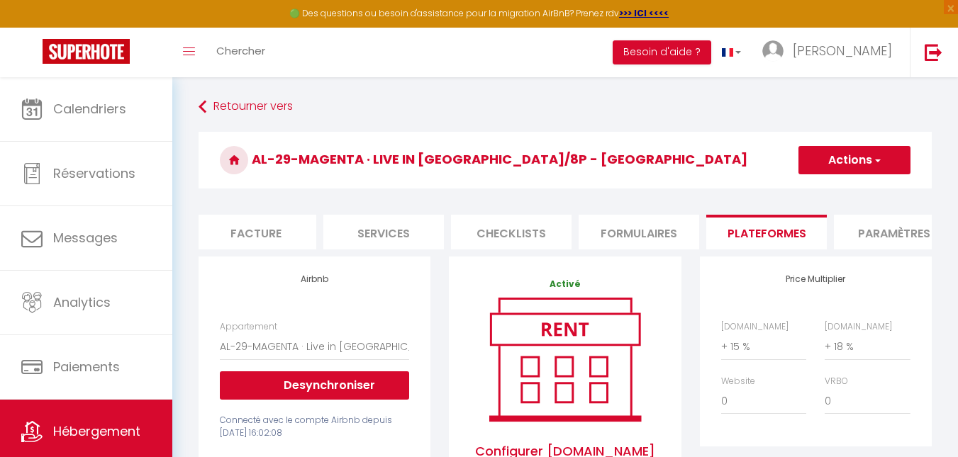
scroll to position [71, 0]
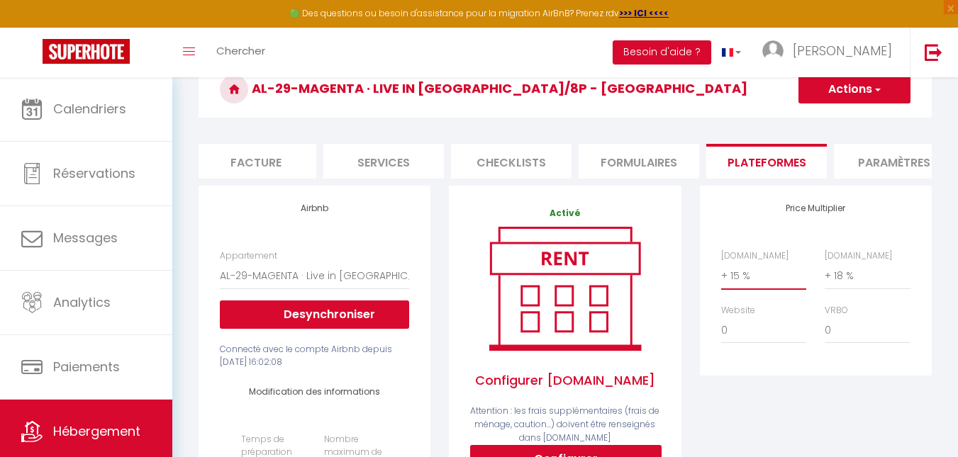
click at [434, 284] on select "0 + 1 % + 2 % + 3 % + 4 % + 5 % + 6 % + 7 % + 8 % + 9 %" at bounding box center [763, 275] width 85 height 27
select select "+ 20 %"
click at [434, 273] on select "0 + 1 % + 2 % + 3 % + 4 % + 5 % + 6 % + 7 % + 8 % + 9 %" at bounding box center [763, 275] width 85 height 27
select select
click at [434, 289] on select "0 + 1 % + 2 % + 3 % + 4 % + 5 % + 6 % + 7 % + 8 % + 9 %" at bounding box center [867, 275] width 85 height 27
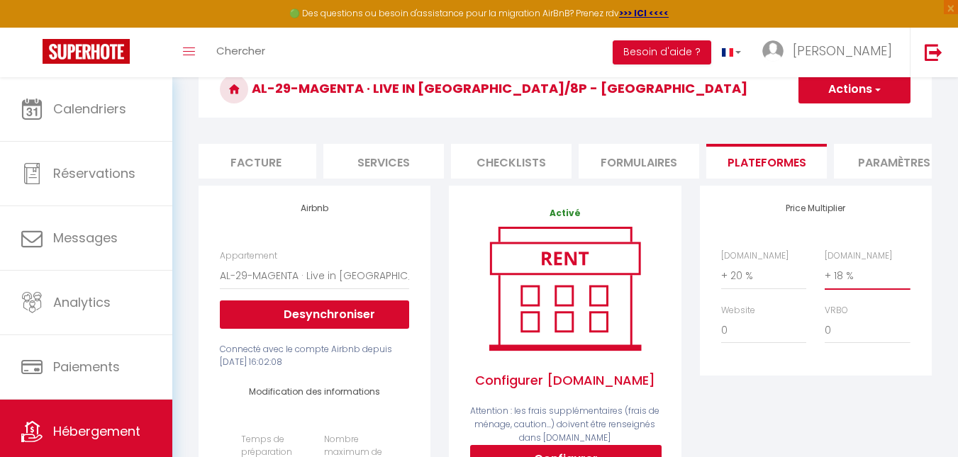
select select "+ 20 %"
click at [434, 273] on select "0 + 1 % + 2 % + 3 % + 4 % + 5 % + 6 % + 7 % + 8 % + 9 %" at bounding box center [867, 275] width 85 height 27
select select
click at [434, 94] on button "Actions" at bounding box center [854, 89] width 112 height 28
click at [434, 114] on link "Enregistrer" at bounding box center [854, 120] width 112 height 18
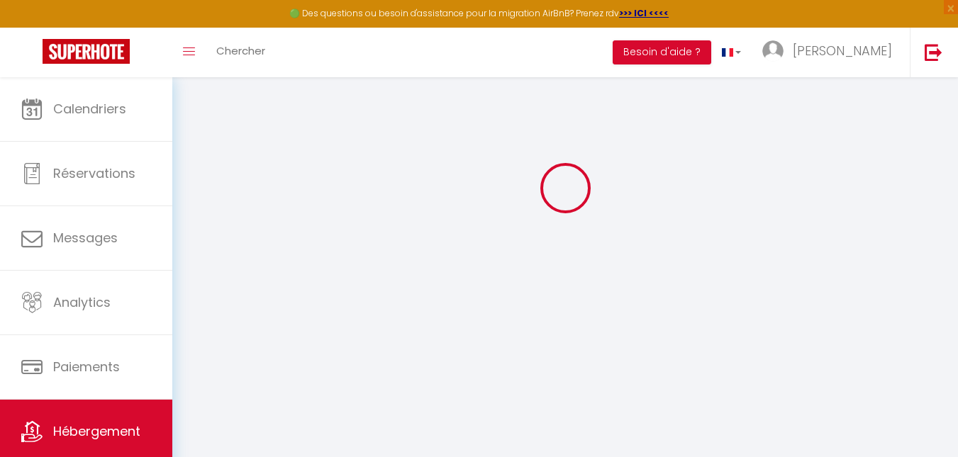
select select "EUR"
select select
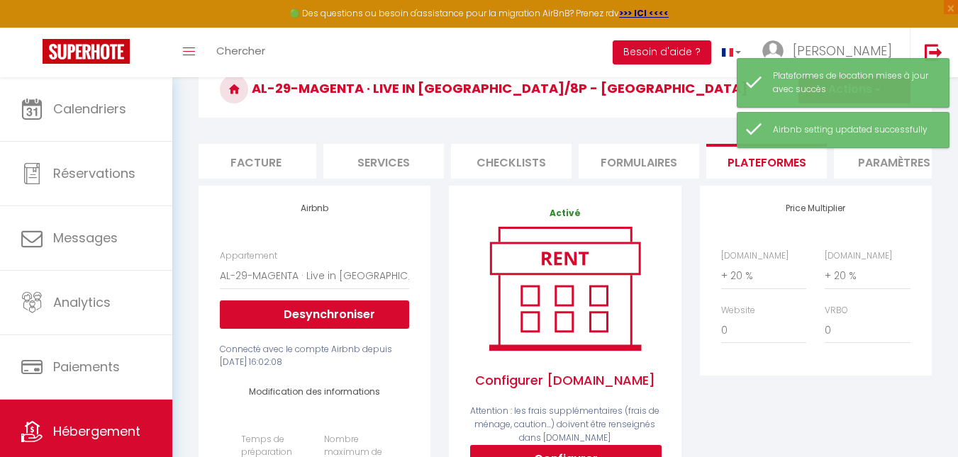
scroll to position [0, 0]
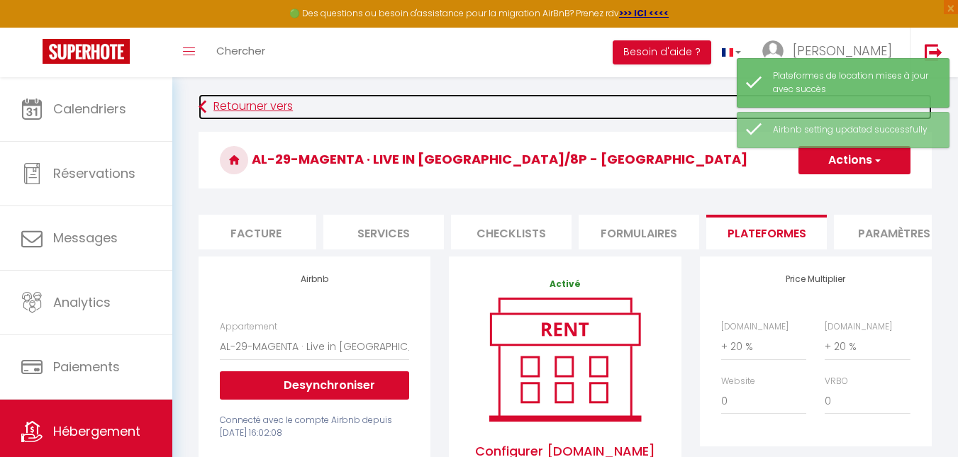
click at [286, 113] on link "Retourner vers" at bounding box center [565, 107] width 733 height 26
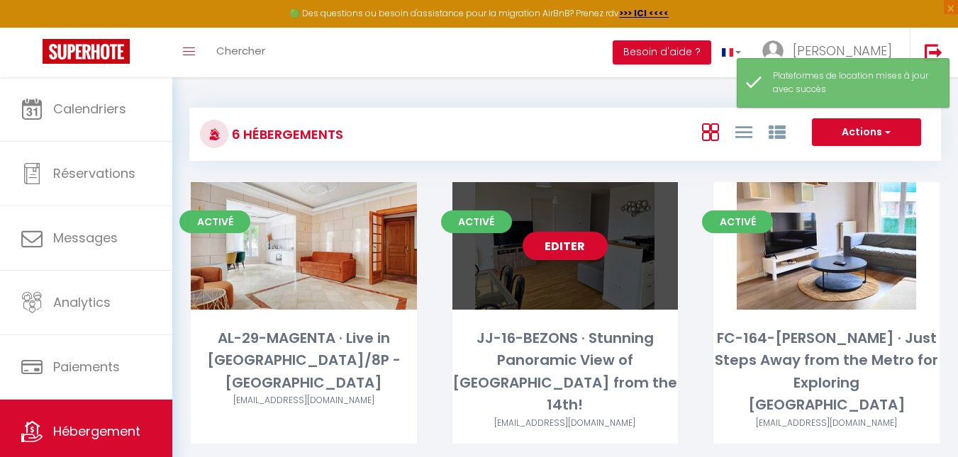
click at [434, 254] on link "Editer" at bounding box center [565, 246] width 85 height 28
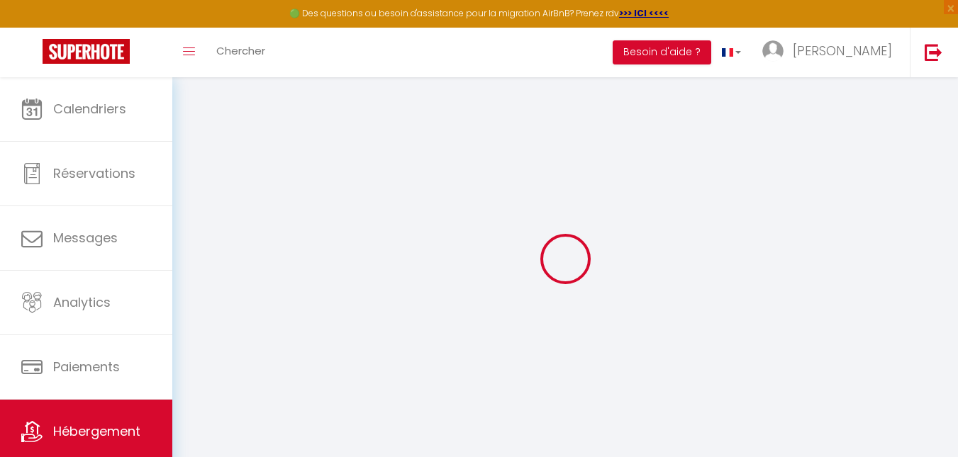
select select "+ 15 %"
select select "+ 18 %"
select select "19405-950798969551247842"
checkbox input "false"
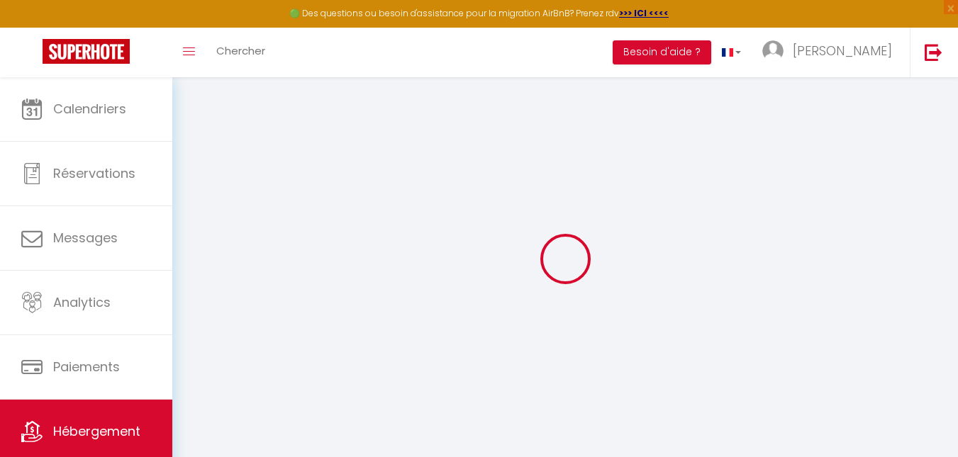
checkbox input "false"
select select "EUR"
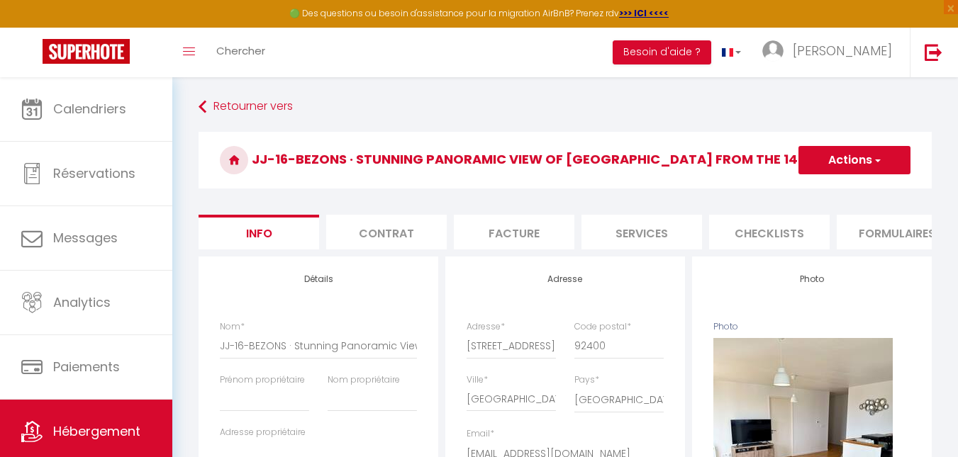
scroll to position [0, 299]
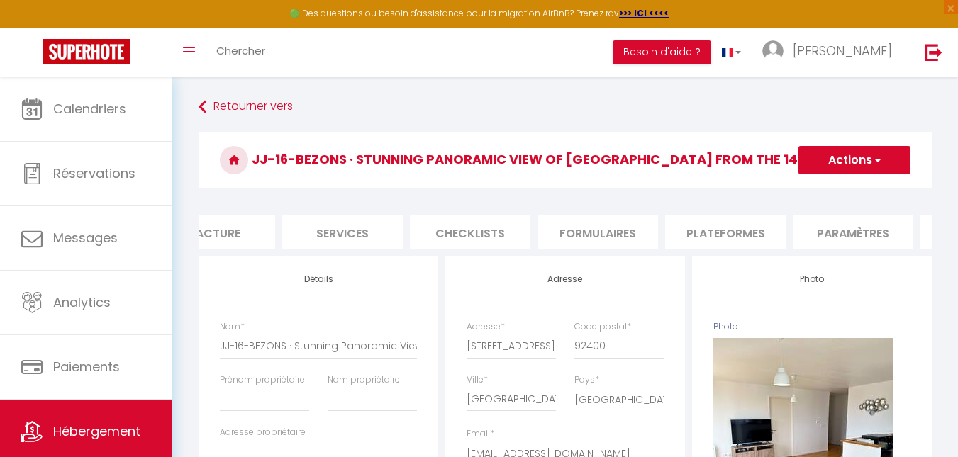
click at [434, 235] on li "Plateformes" at bounding box center [725, 232] width 121 height 35
select select
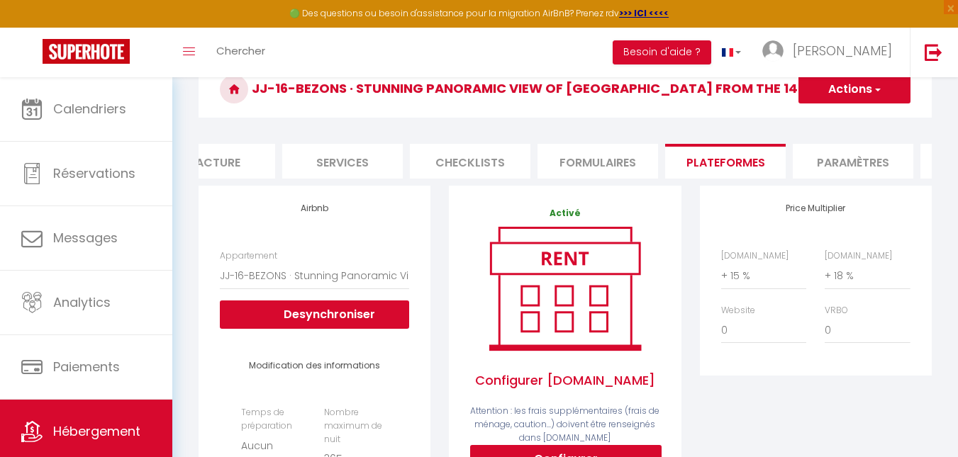
scroll to position [142, 0]
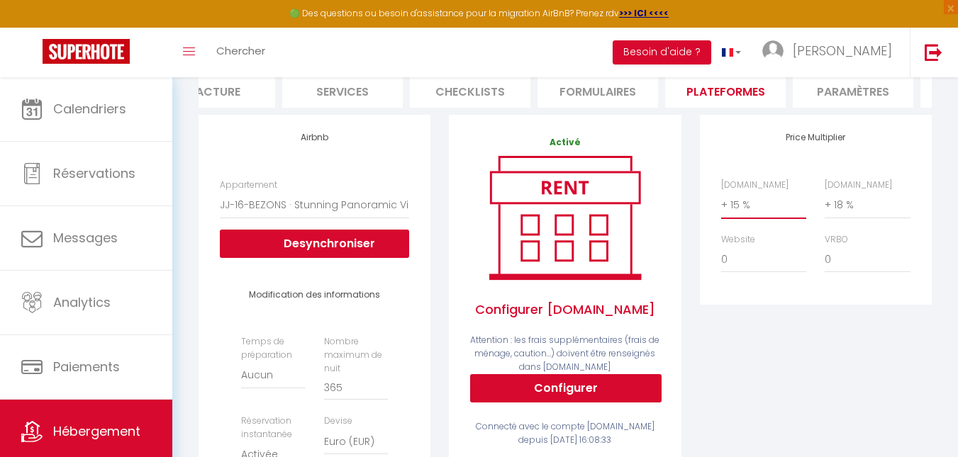
click at [434, 218] on select "0 + 1 % + 2 % + 3 % + 4 % + 5 % + 6 % + 7 % + 8 % + 9 %" at bounding box center [763, 204] width 85 height 27
click at [434, 215] on select "0 + 1 % + 2 % + 3 % + 4 % + 5 % + 6 % + 7 % + 8 % + 9 %" at bounding box center [763, 204] width 85 height 27
select select "+ 20 %"
click at [434, 202] on select "0 + 1 % + 2 % + 3 % + 4 % + 5 % + 6 % + 7 % + 8 % + 9 %" at bounding box center [763, 204] width 85 height 27
select select
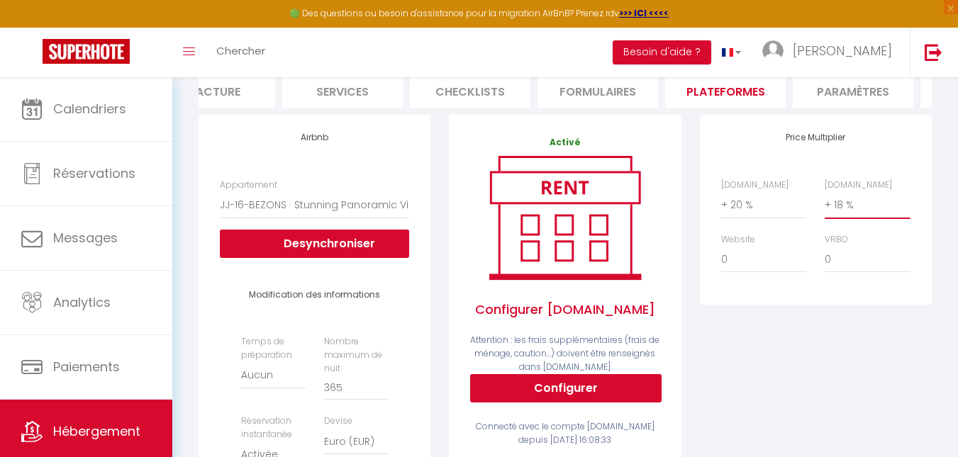
click at [434, 215] on select "0 + 1 % + 2 % + 3 % + 4 % + 5 % + 6 % + 7 % + 8 % + 9 %" at bounding box center [867, 204] width 85 height 27
select select "+ 20 %"
click at [434, 202] on select "0 + 1 % + 2 % + 3 % + 4 % + 5 % + 6 % + 7 % + 8 % + 9 %" at bounding box center [867, 204] width 85 height 27
select select
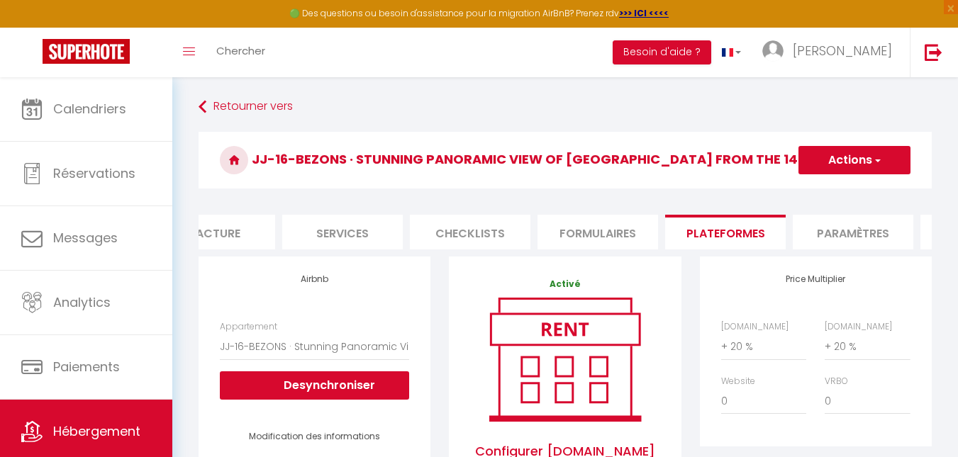
click at [434, 152] on button "Actions" at bounding box center [854, 160] width 112 height 28
click at [434, 187] on link "Enregistrer" at bounding box center [854, 191] width 112 height 18
select select "EUR"
select select
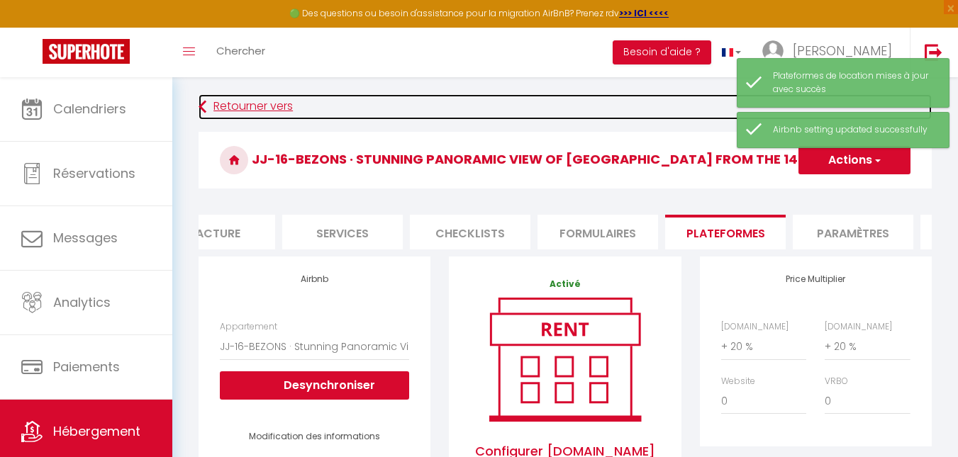
click at [235, 111] on link "Retourner vers" at bounding box center [565, 107] width 733 height 26
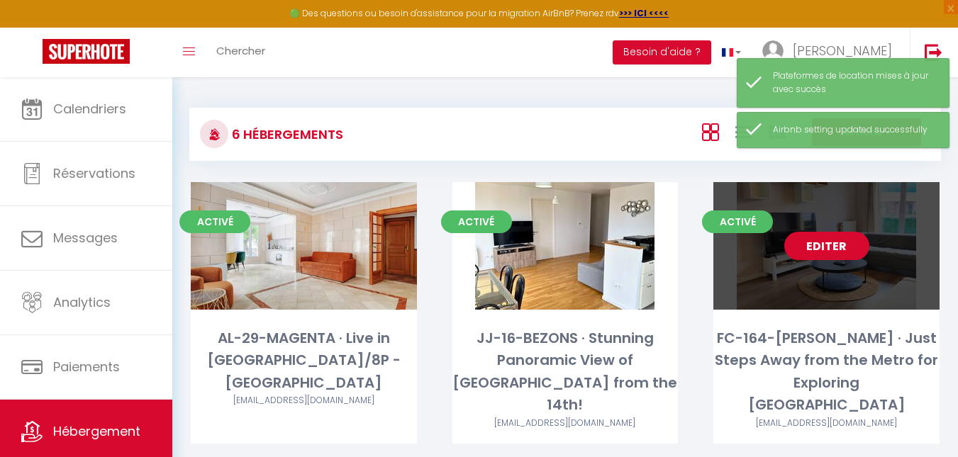
click at [434, 240] on link "Editer" at bounding box center [826, 246] width 85 height 28
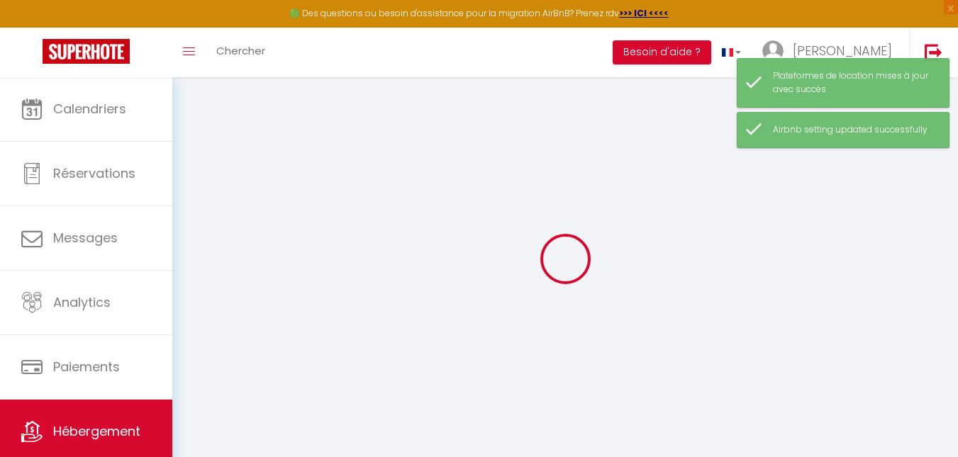
select select "19407-1046360643969899401"
checkbox input "false"
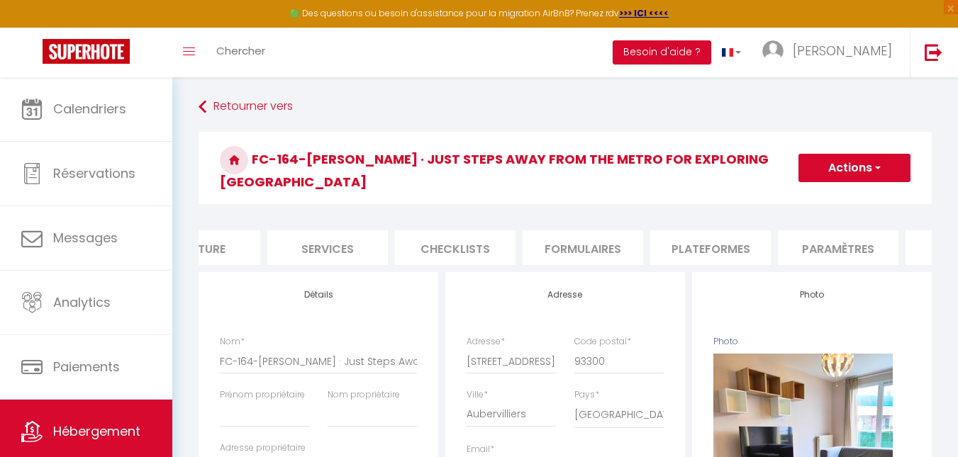
scroll to position [0, 316]
click at [434, 240] on li "Plateformes" at bounding box center [709, 247] width 121 height 35
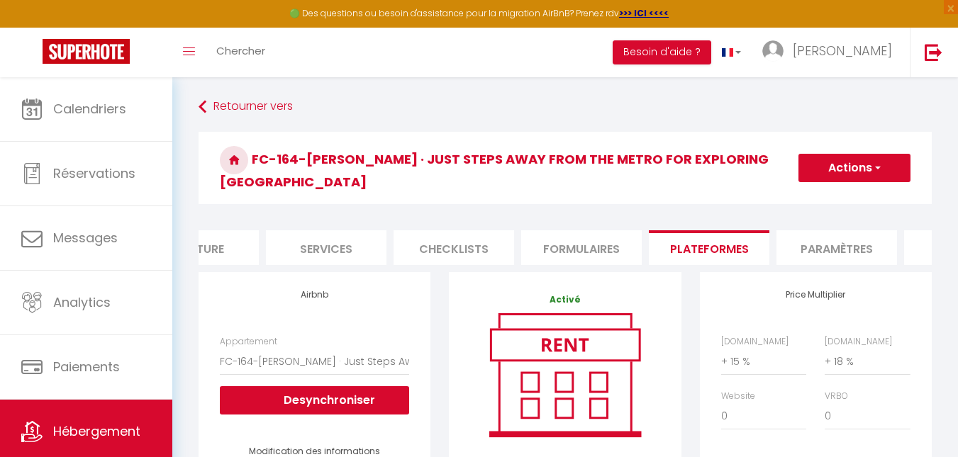
scroll to position [71, 0]
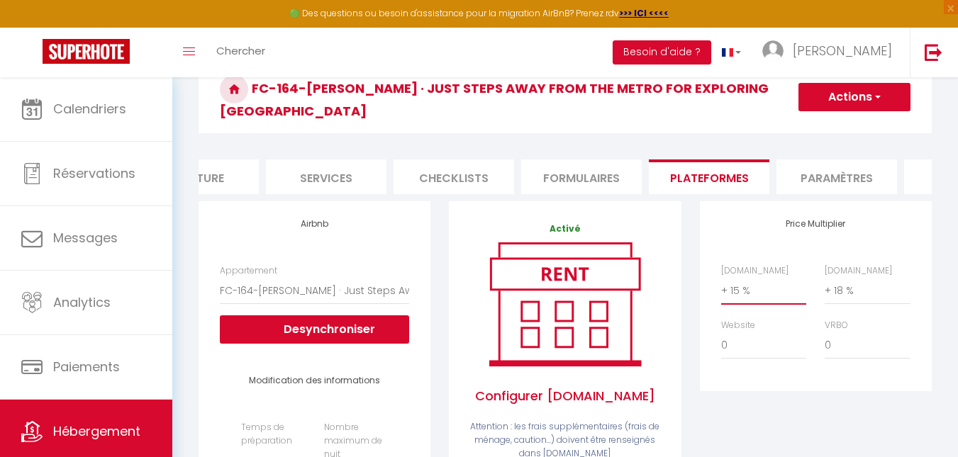
click at [434, 280] on select "0 + 1 % + 2 % + 3 % + 4 % + 5 % + 6 % + 7 % + 8 % + 9 %" at bounding box center [763, 291] width 85 height 27
click at [434, 278] on select "0 + 1 % + 2 % + 3 % + 4 % + 5 % + 6 % + 7 % + 8 % + 9 %" at bounding box center [763, 291] width 85 height 27
click at [434, 283] on select "0 + 1 % + 2 % + 3 % + 4 % + 5 % + 6 % + 7 % + 8 % + 9 %" at bounding box center [867, 291] width 85 height 27
click at [434, 278] on select "0 + 1 % + 2 % + 3 % + 4 % + 5 % + 6 % + 7 % + 8 % + 9 %" at bounding box center [867, 291] width 85 height 27
click at [434, 92] on button "Actions" at bounding box center [854, 97] width 112 height 28
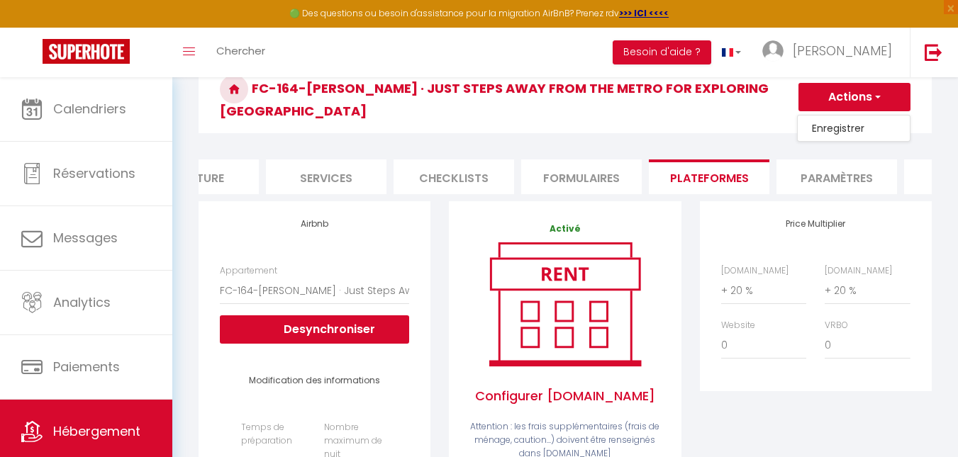
click at [434, 126] on link "Enregistrer" at bounding box center [854, 128] width 112 height 18
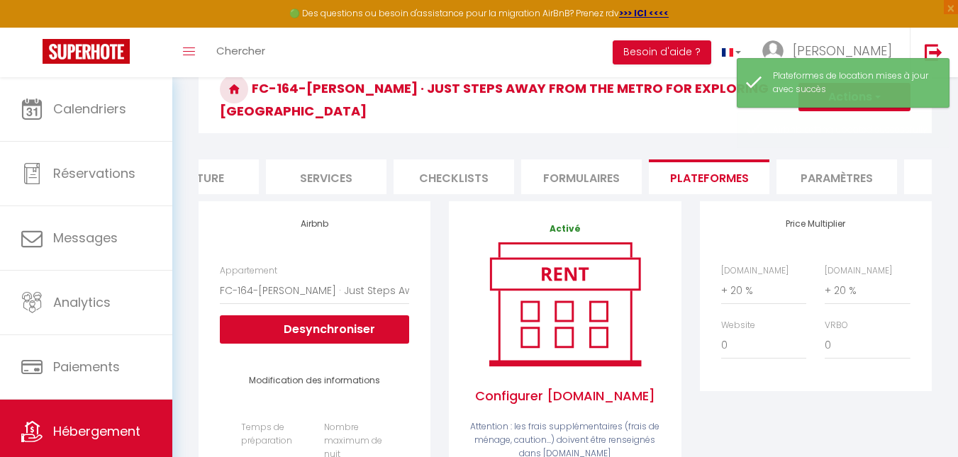
scroll to position [0, 0]
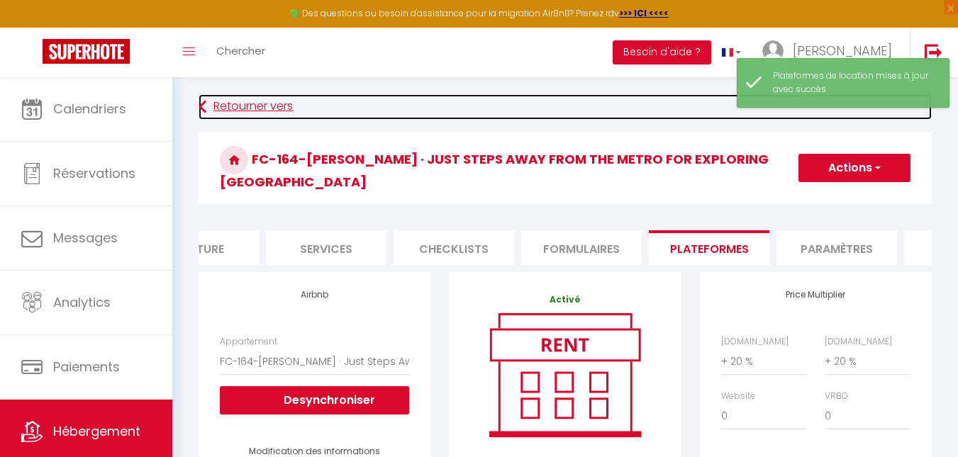
click at [269, 113] on link "Retourner vers" at bounding box center [565, 107] width 733 height 26
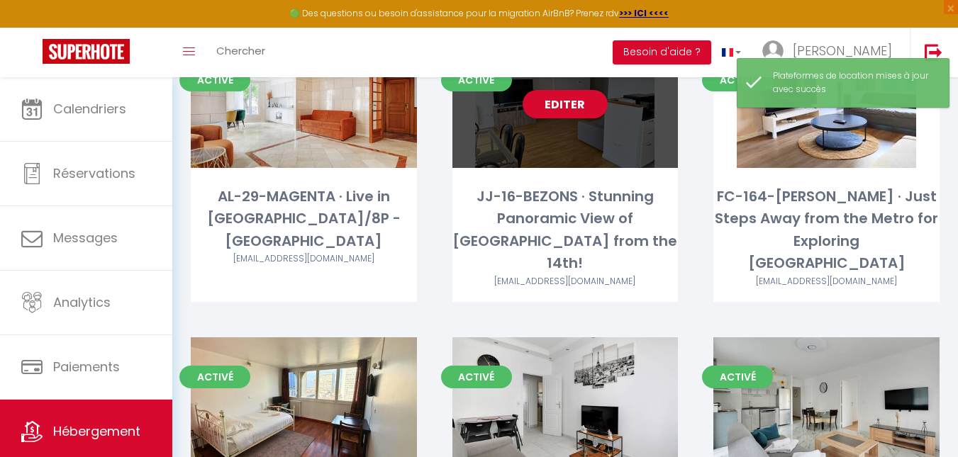
scroll to position [284, 0]
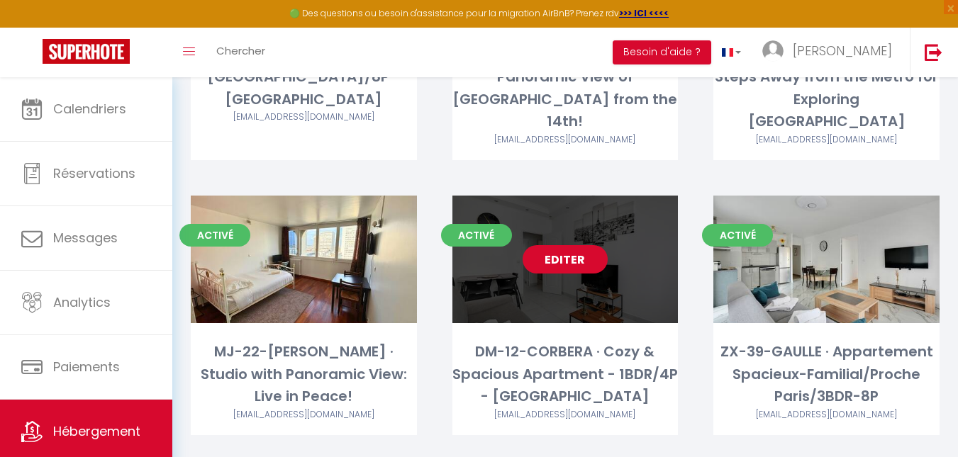
click at [434, 245] on link "Editer" at bounding box center [565, 259] width 85 height 28
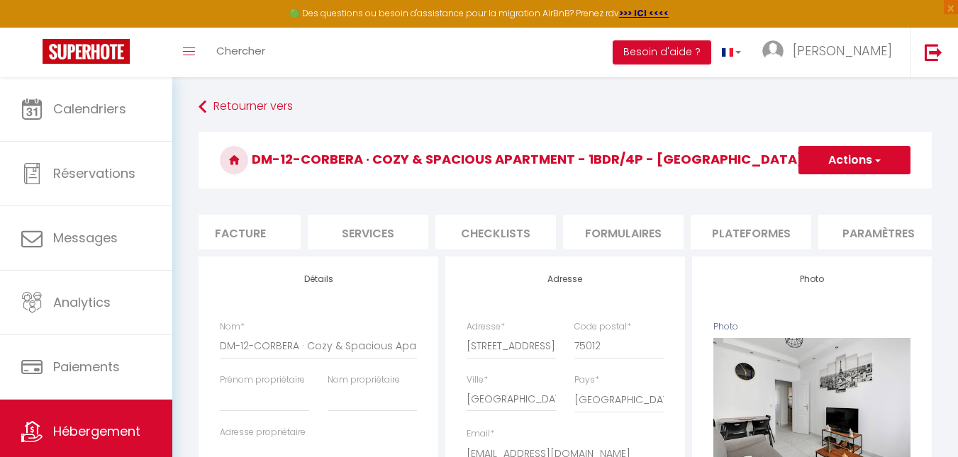
scroll to position [0, 274]
click at [434, 225] on li "Plateformes" at bounding box center [750, 232] width 121 height 35
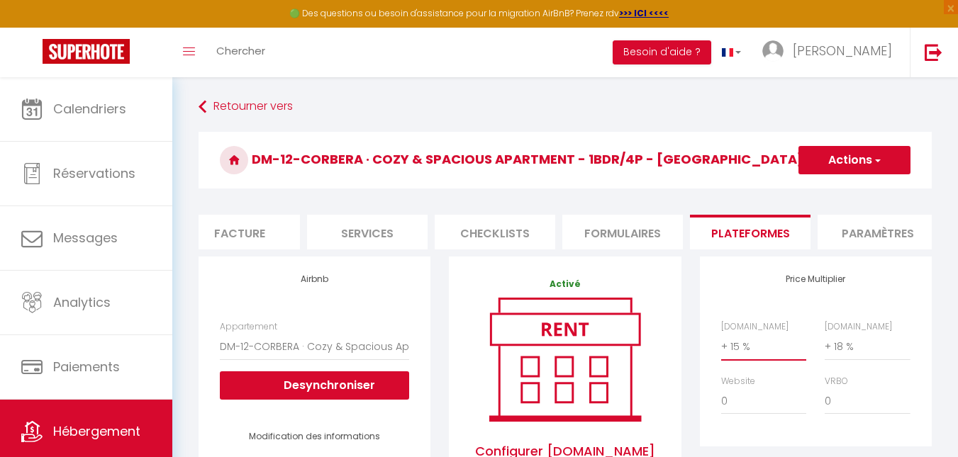
click at [434, 356] on select "0 + 1 % + 2 % + 3 % + 4 % + 5 % + 6 % + 7 % + 8 % + 9 %" at bounding box center [763, 346] width 85 height 27
click at [434, 344] on select "0 + 1 % + 2 % + 3 % + 4 % + 5 % + 6 % + 7 % + 8 % + 9 %" at bounding box center [763, 346] width 85 height 27
click at [434, 353] on select "0 + 1 % + 2 % + 3 % + 4 % + 5 % + 6 % + 7 % + 8 % + 9 %" at bounding box center [867, 346] width 85 height 27
click at [434, 344] on select "0 + 1 % + 2 % + 3 % + 4 % + 5 % + 6 % + 7 % + 8 % + 9 %" at bounding box center [867, 346] width 85 height 27
click at [434, 172] on button "Actions" at bounding box center [854, 160] width 112 height 28
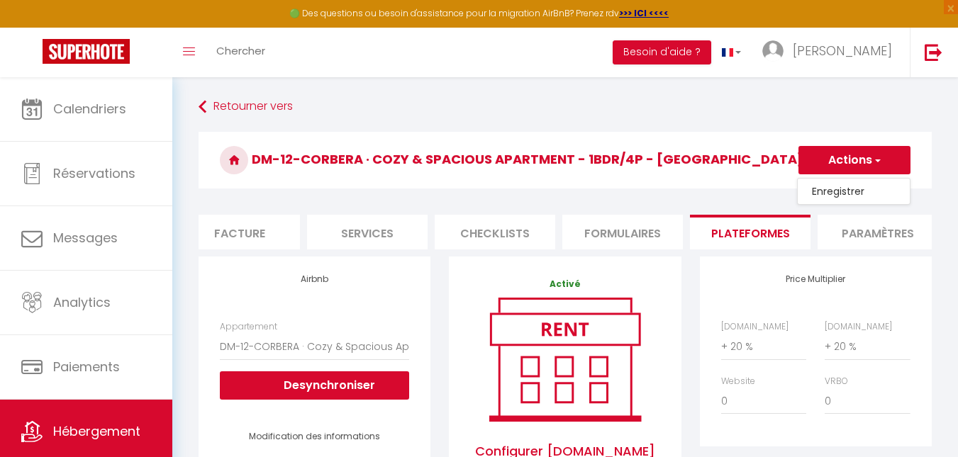
click at [434, 164] on button "Actions" at bounding box center [854, 160] width 112 height 28
click at [434, 185] on link "Enregistrer" at bounding box center [854, 191] width 112 height 18
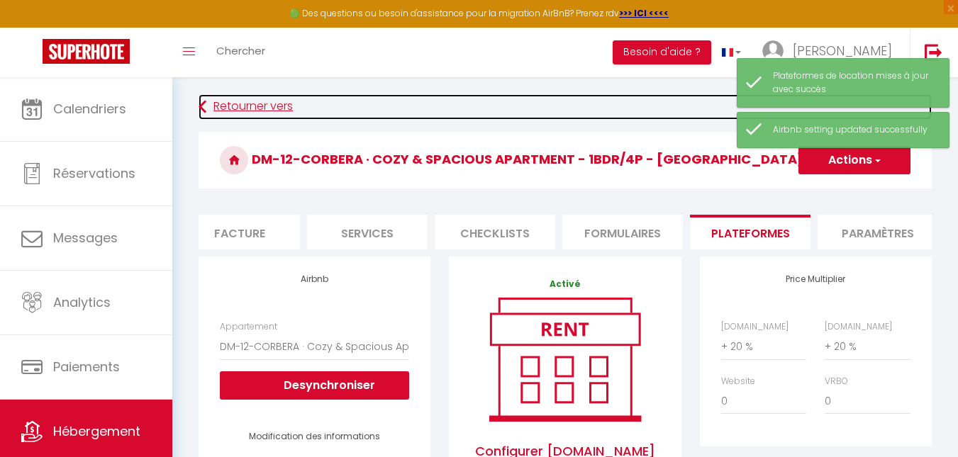
click at [201, 99] on icon at bounding box center [203, 107] width 8 height 26
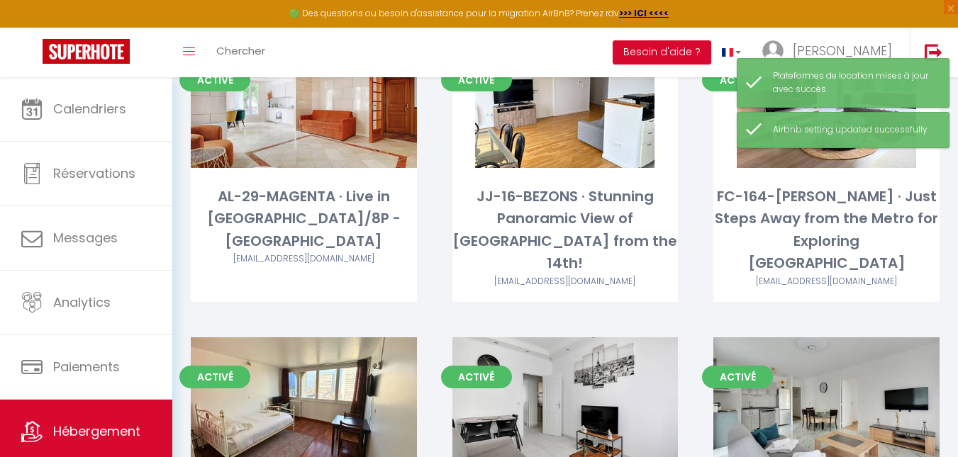
scroll to position [284, 0]
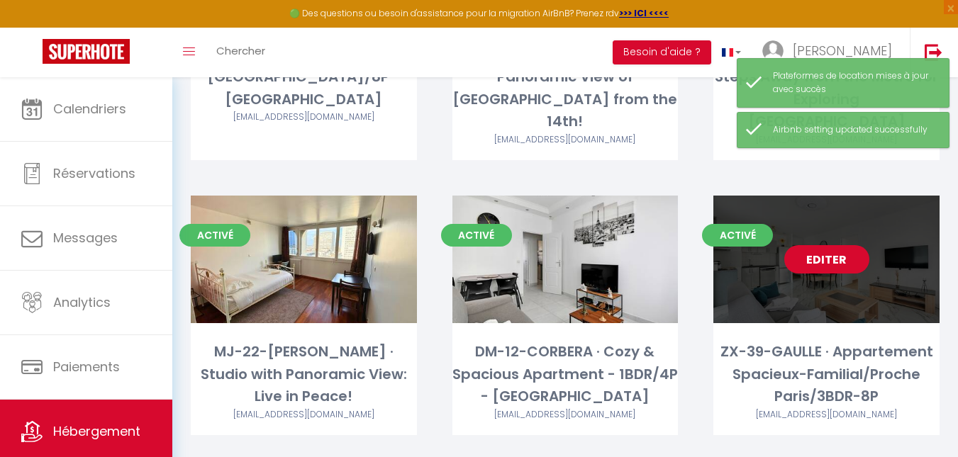
click at [434, 247] on link "Editer" at bounding box center [826, 259] width 85 height 28
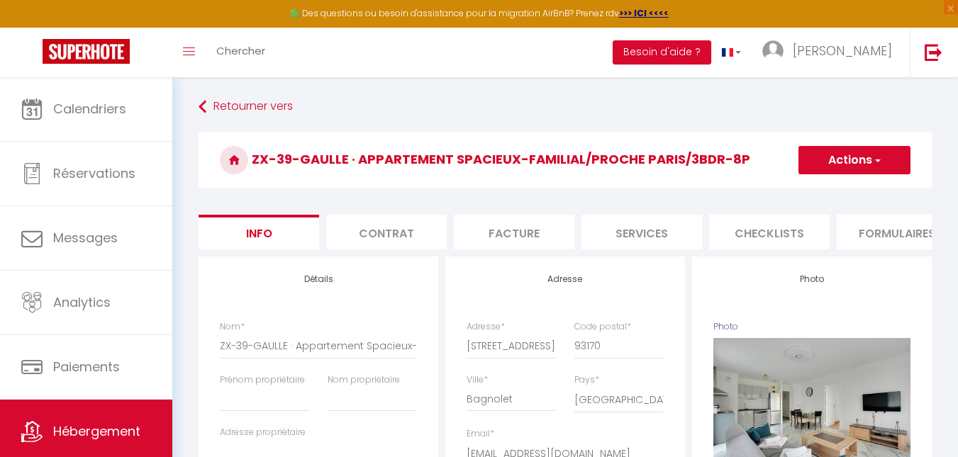
scroll to position [0, 283]
click at [434, 240] on li "Plateformes" at bounding box center [741, 232] width 121 height 35
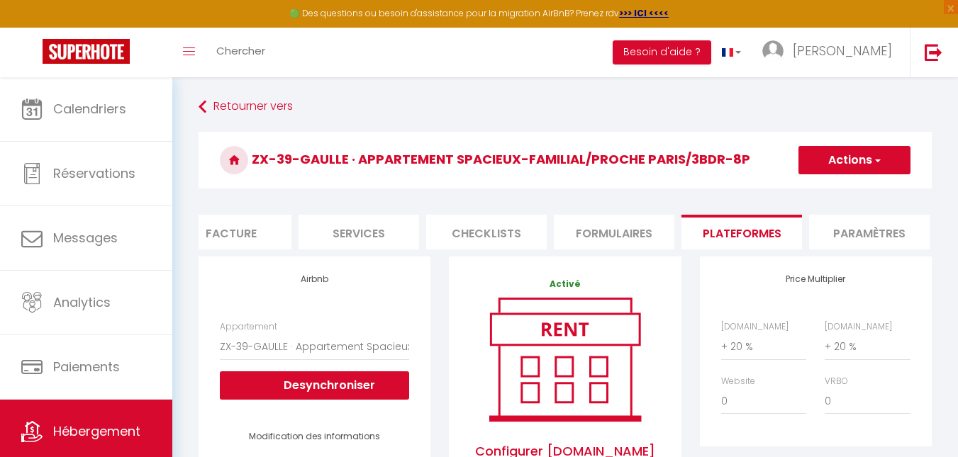
scroll to position [142, 0]
